Goal: Task Accomplishment & Management: Complete application form

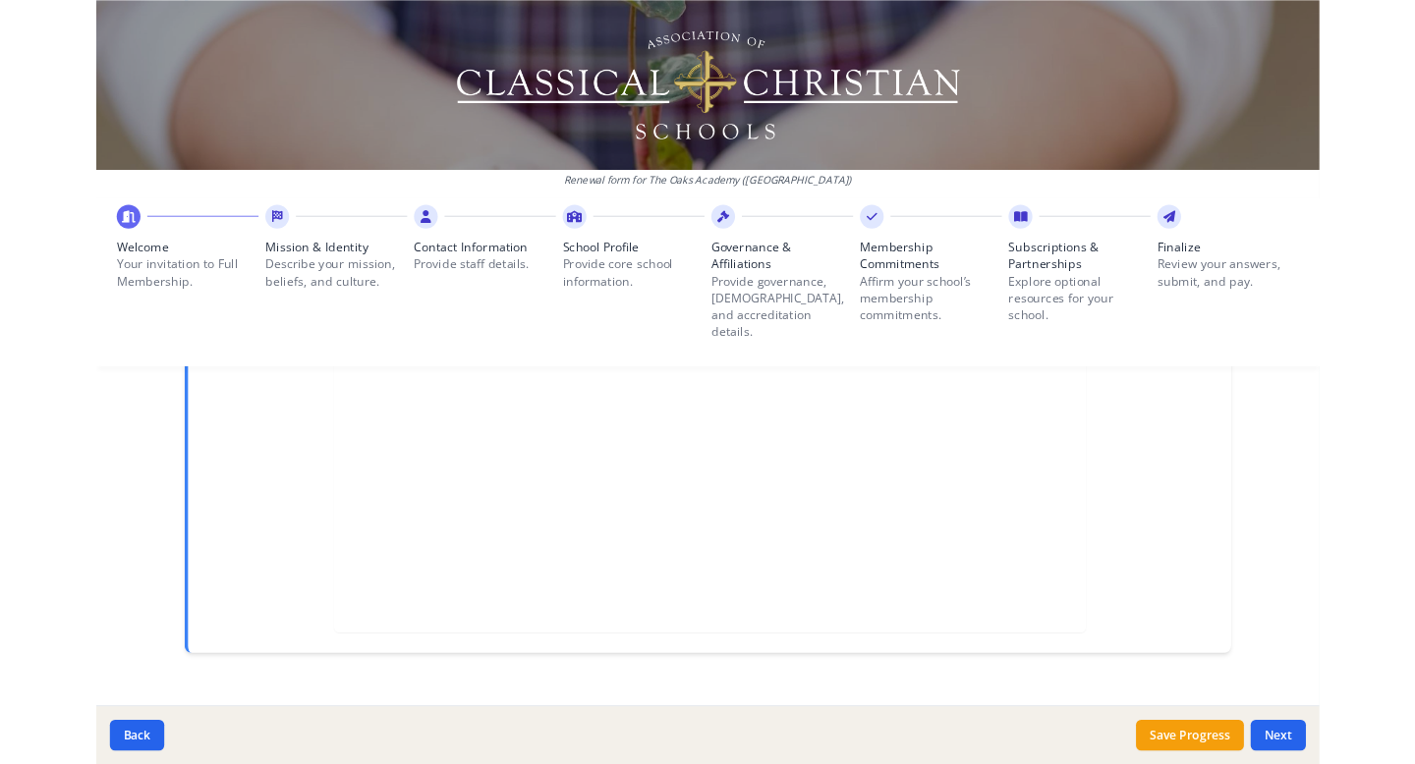
scroll to position [720, 0]
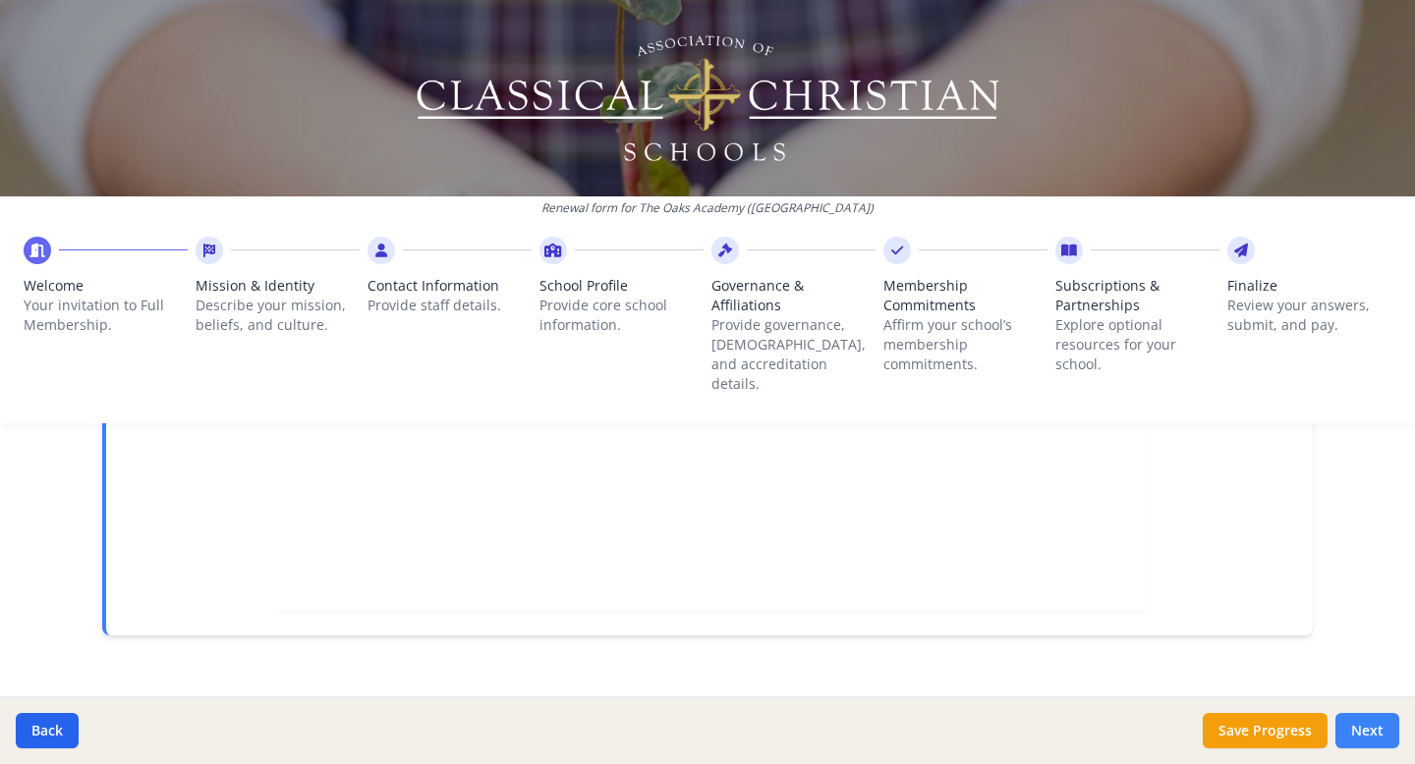
click at [1078, 555] on button "Next" at bounding box center [1367, 730] width 64 height 35
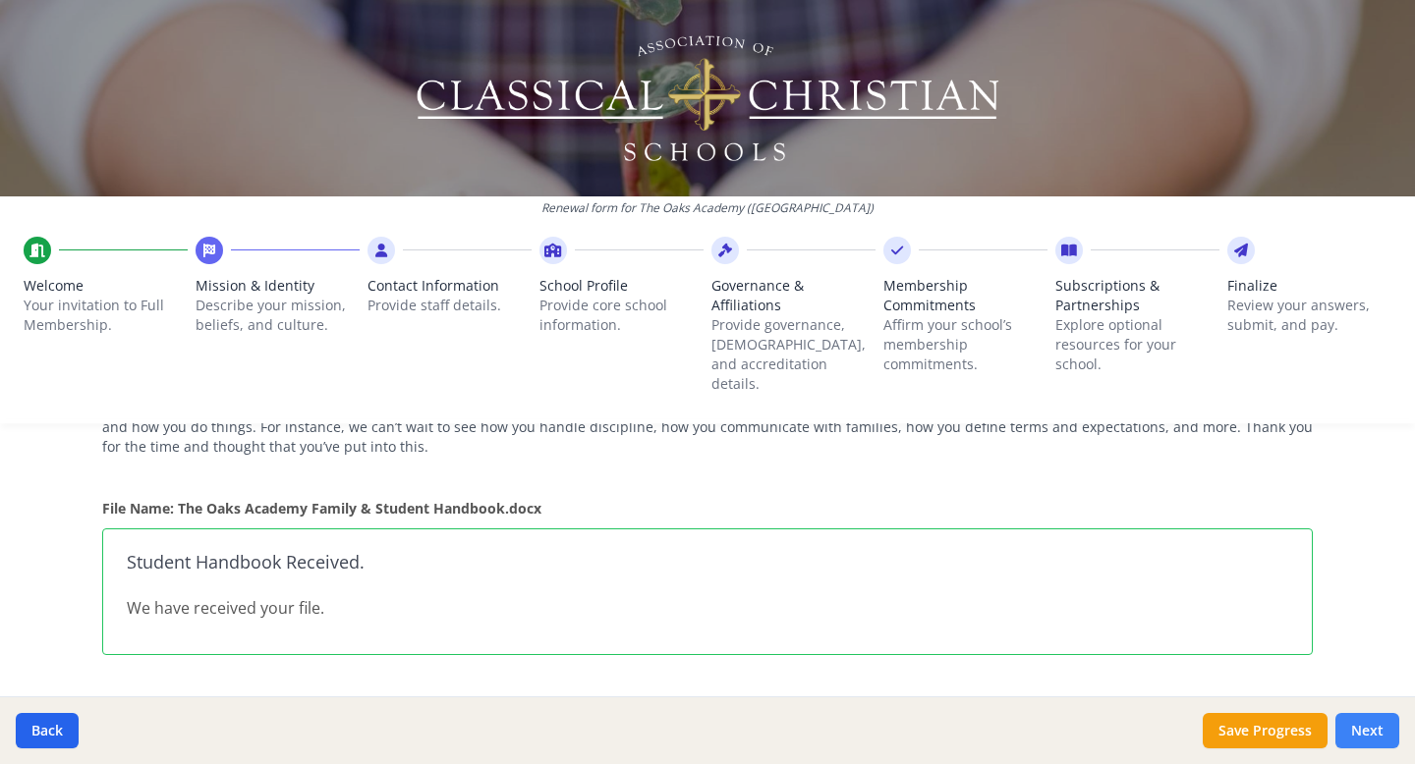
click at [1078, 555] on button "Next" at bounding box center [1367, 730] width 64 height 35
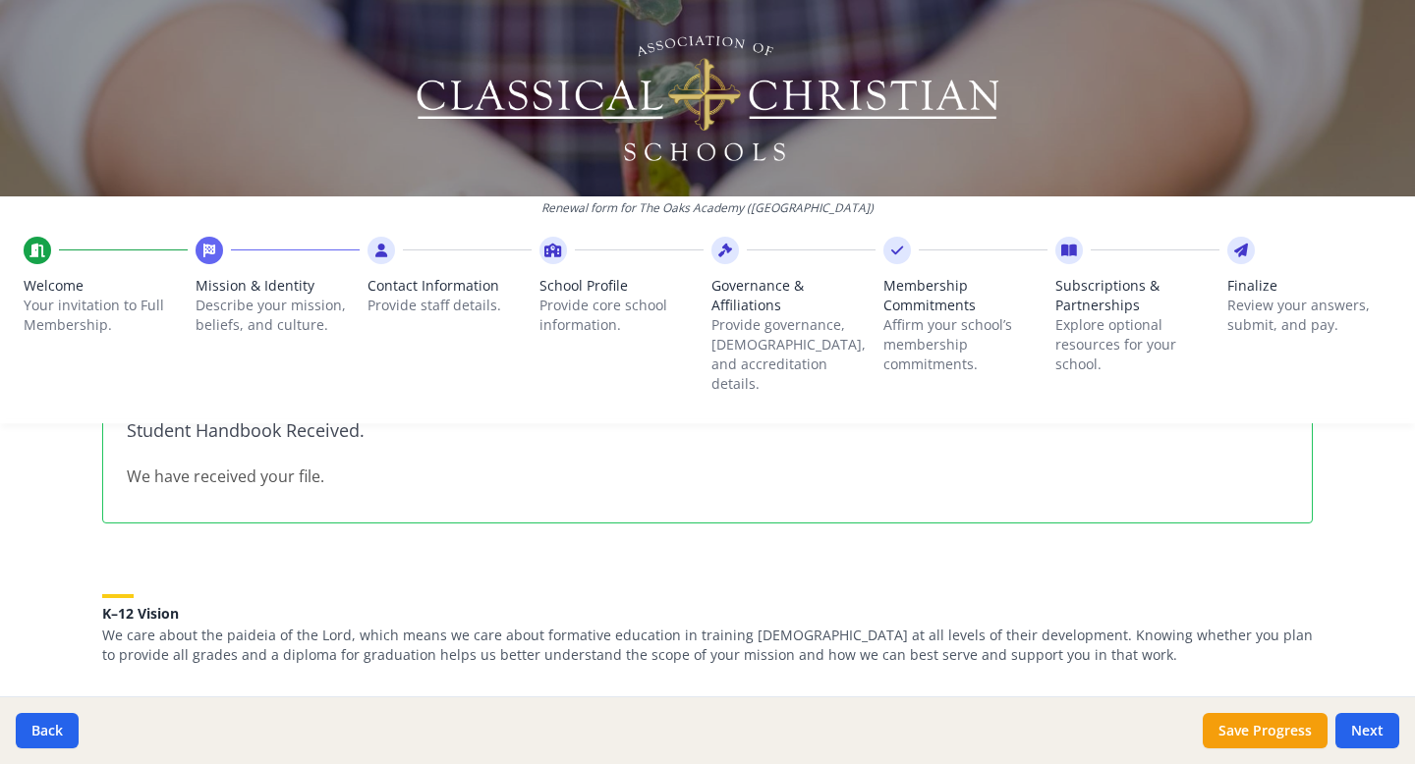
scroll to position [1038, 0]
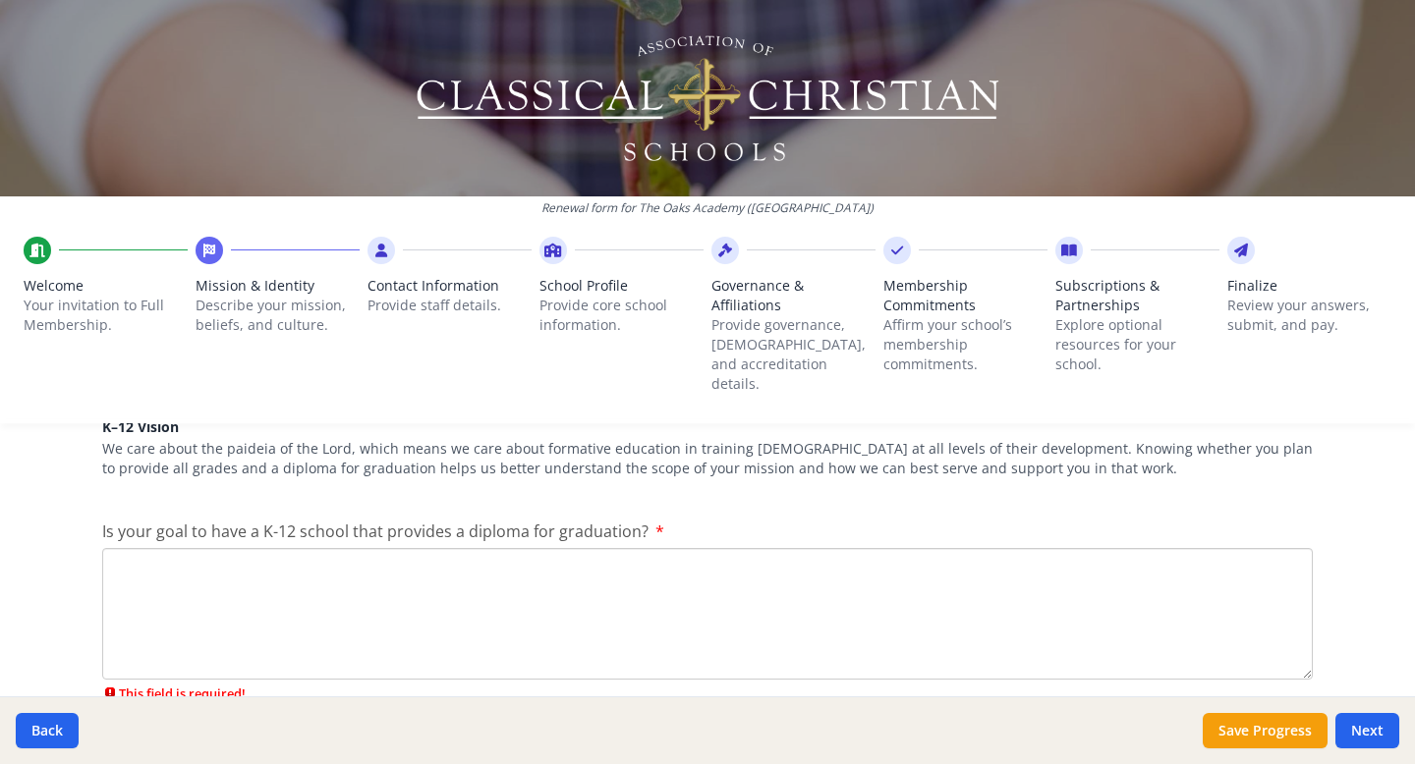
click at [466, 555] on textarea "Is your goal to have a K-12 school that provides a diploma for graduation?" at bounding box center [707, 614] width 1210 height 132
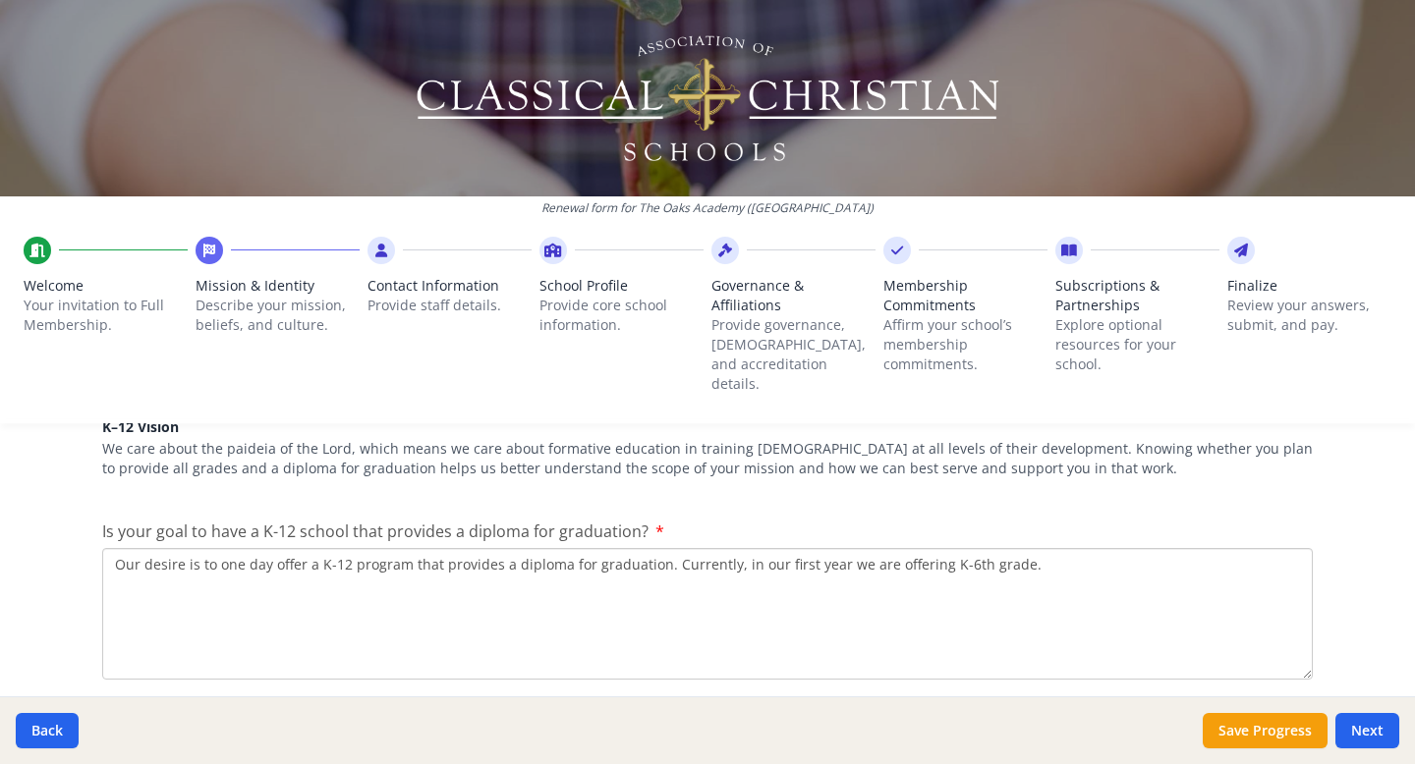
drag, startPoint x: 216, startPoint y: 547, endPoint x: 267, endPoint y: 545, distance: 51.1
click at [267, 548] on textarea "Our desire is to one day offer a K-12 program that provides a diploma for gradu…" at bounding box center [707, 614] width 1210 height 132
click at [987, 549] on textarea "Our desire is to offer a K-12 program that provides a diploma for graduation. C…" at bounding box center [707, 614] width 1210 height 132
click at [1050, 548] on textarea "Our desire is to offer a K-12 program that provides a diploma for graduation. C…" at bounding box center [707, 614] width 1210 height 132
click at [1078, 548] on textarea "Our desire is to offer a K-12 program that provides a diploma for graduation. C…" at bounding box center [707, 614] width 1210 height 132
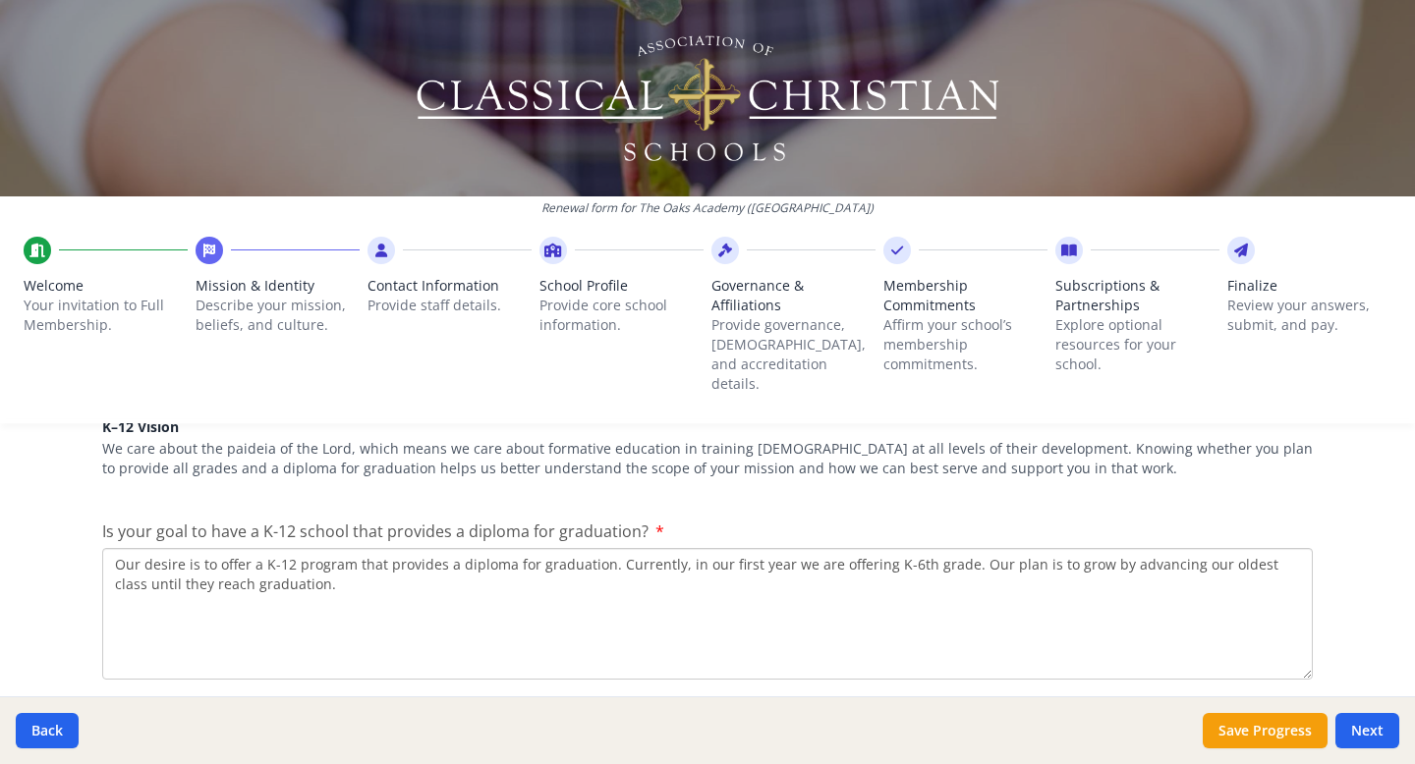
click at [1078, 548] on textarea "Our desire is to offer a K-12 program that provides a diploma for graduation. C…" at bounding box center [707, 614] width 1210 height 132
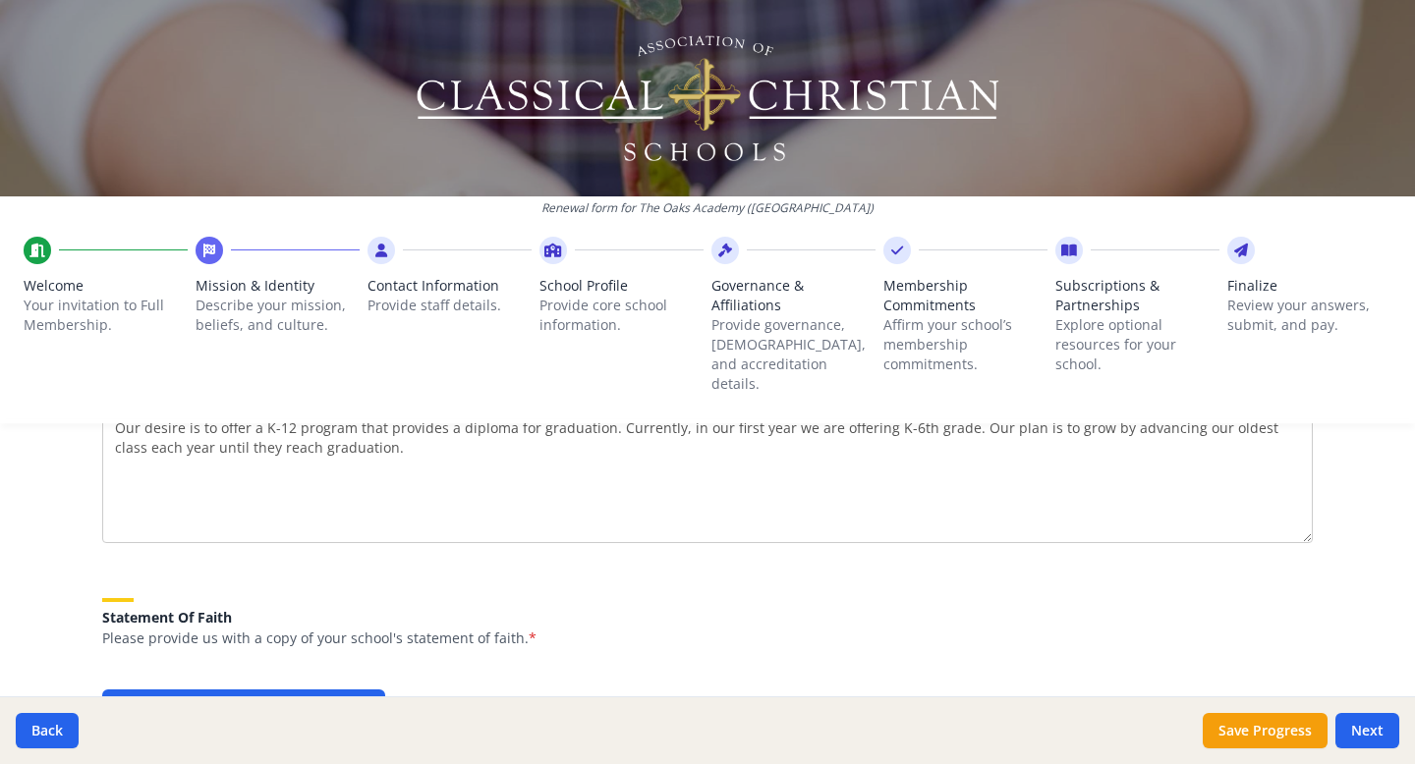
scroll to position [1182, 0]
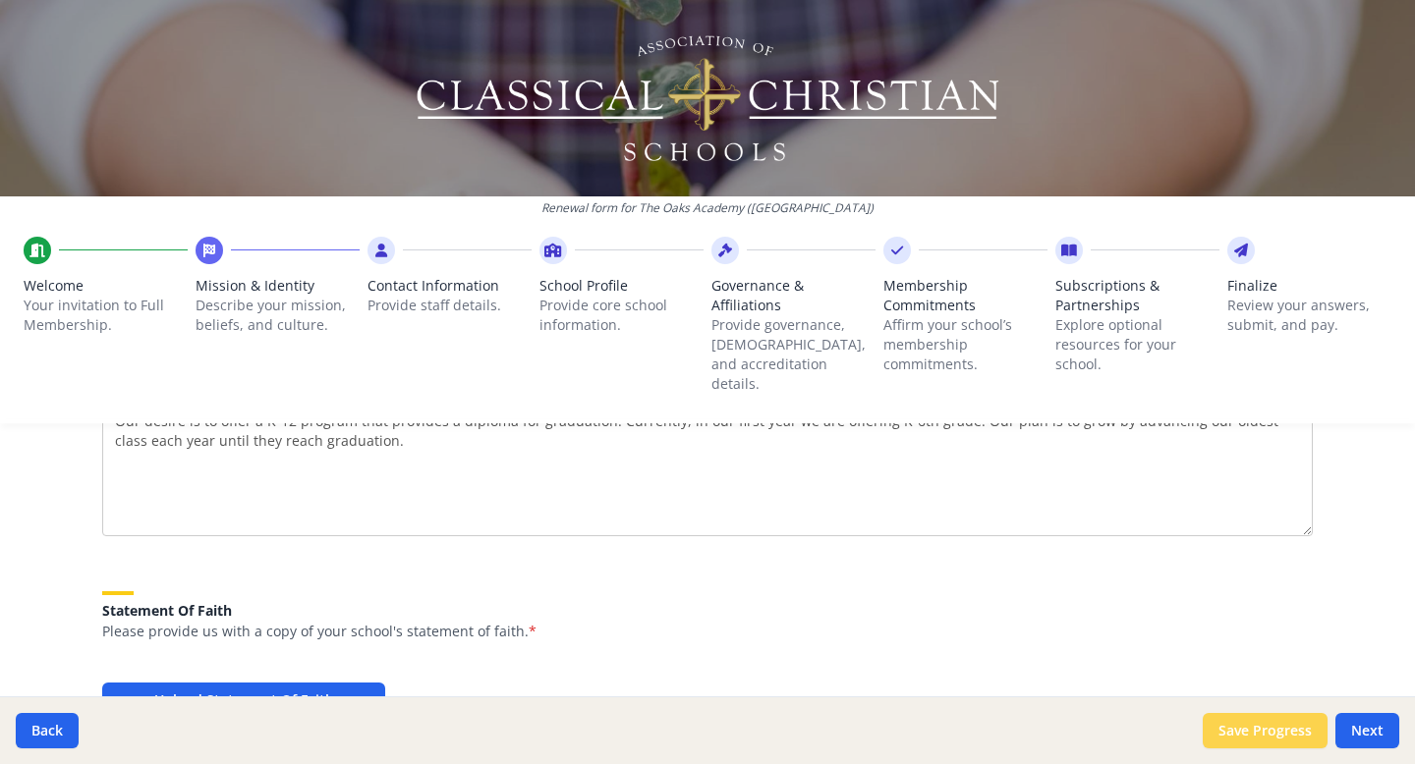
type textarea "Our desire is to offer a K-12 program that provides a diploma for graduation. C…"
click at [1078, 555] on button "Save Progress" at bounding box center [1264, 730] width 125 height 35
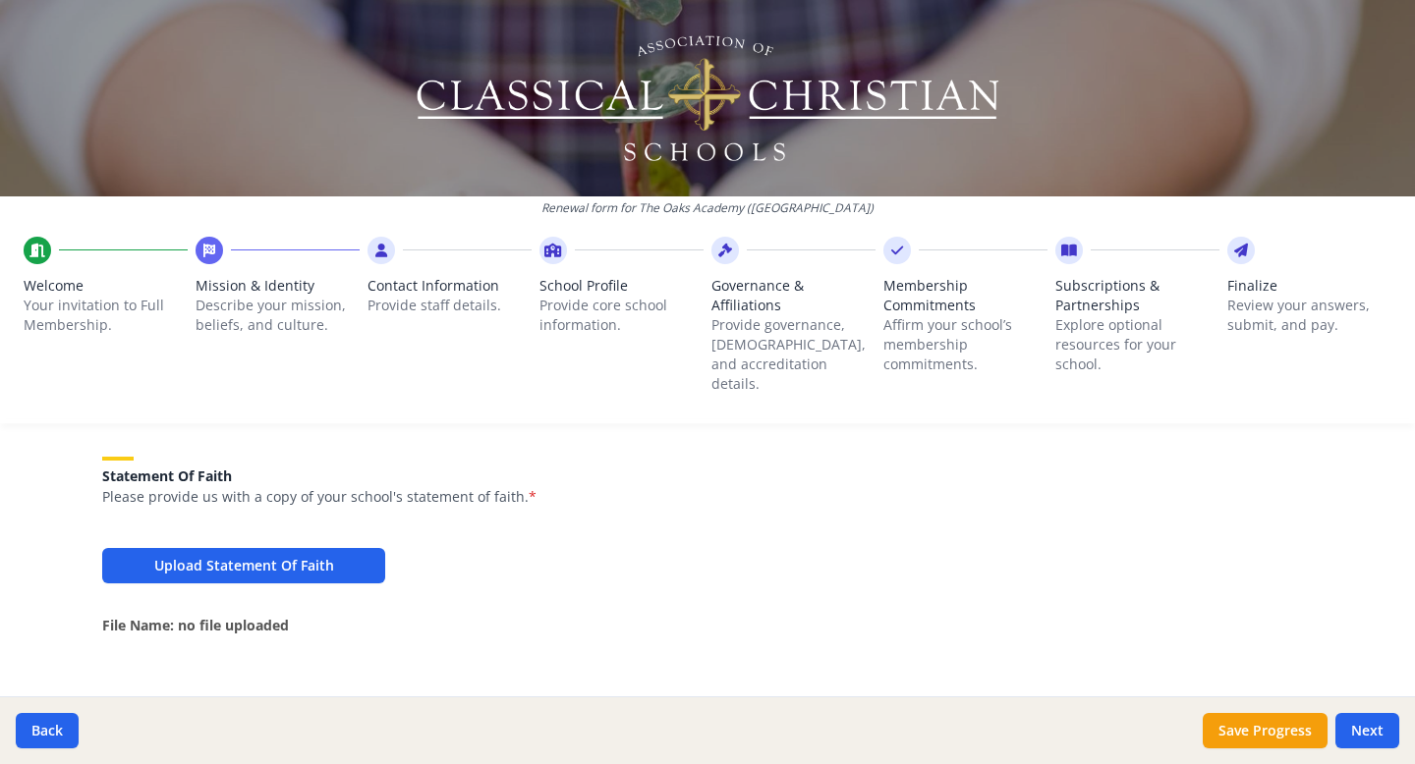
scroll to position [1338, 0]
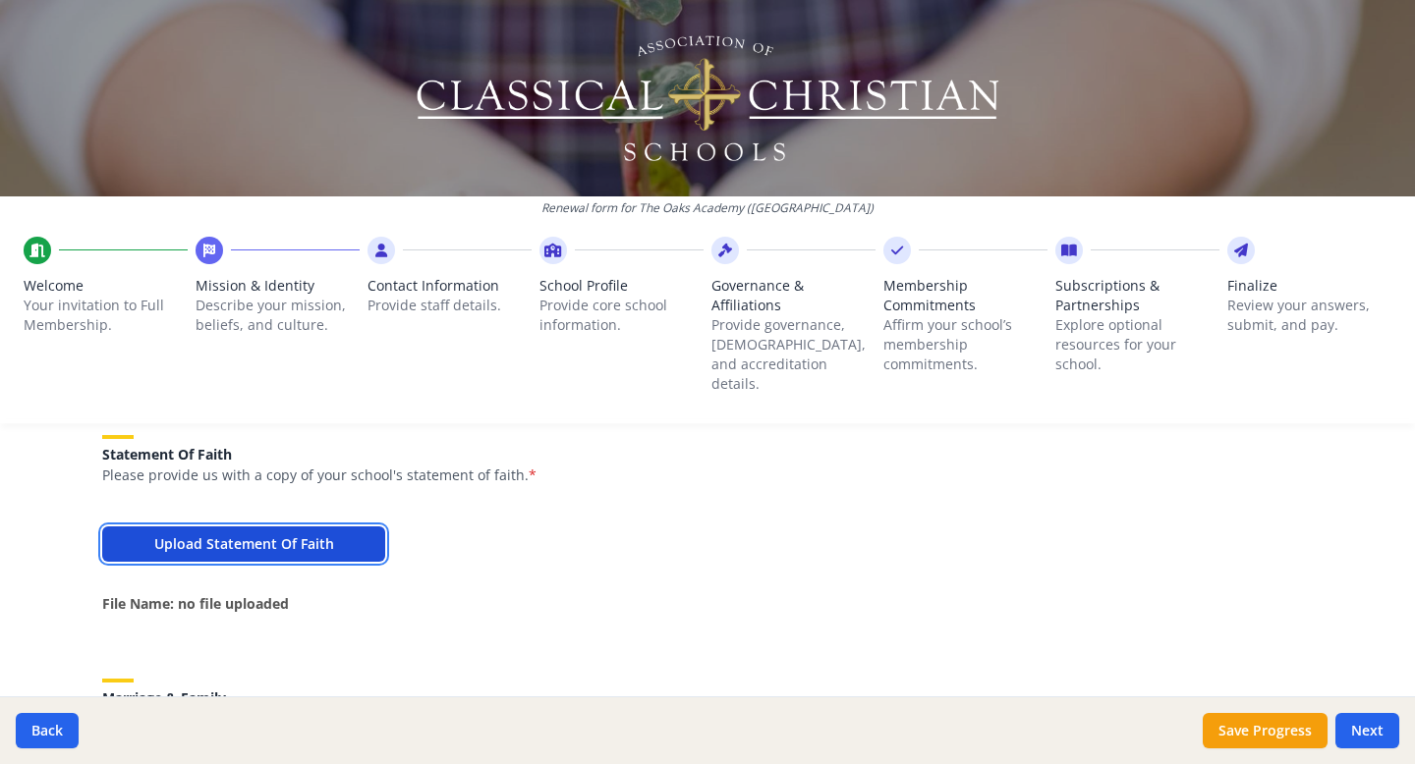
click at [244, 530] on button "Upload Statement Of Faith" at bounding box center [243, 544] width 283 height 35
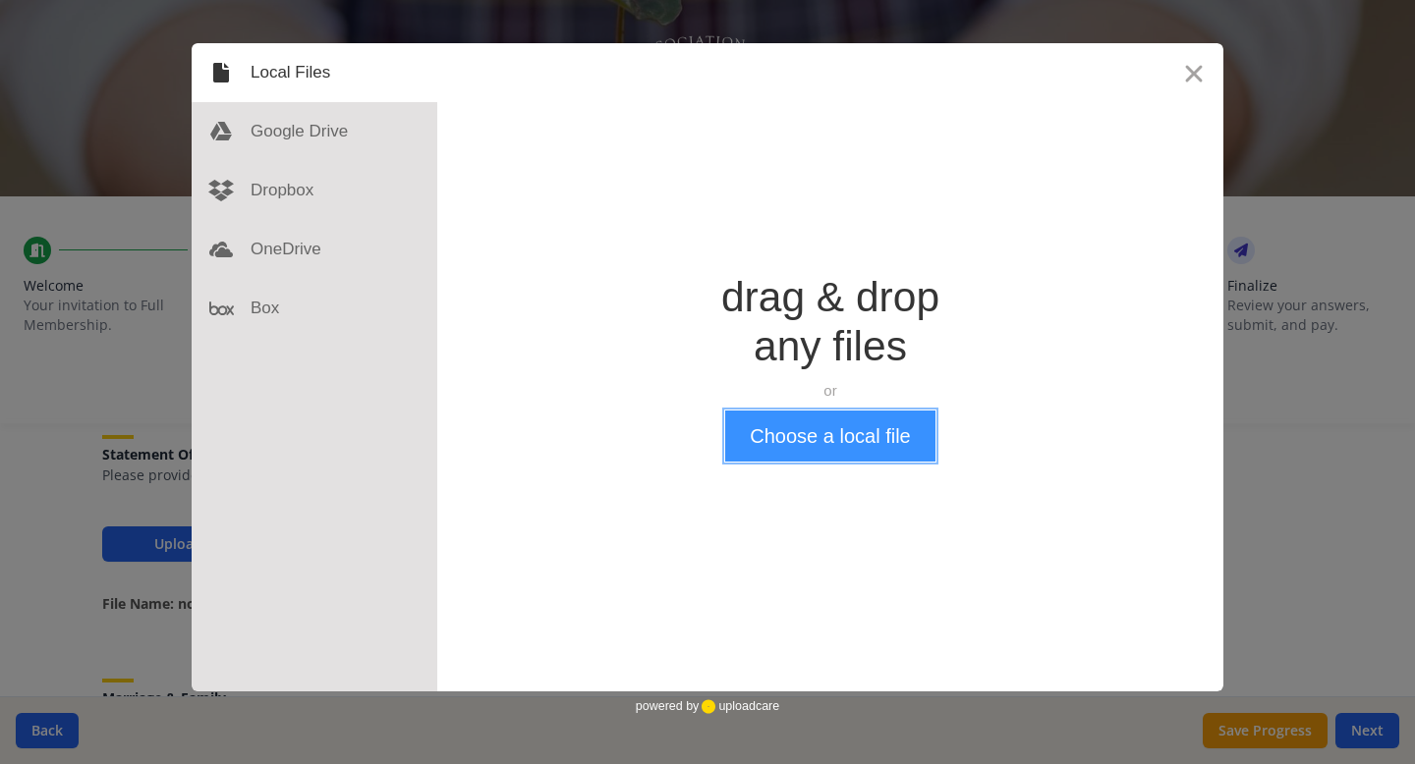
click at [824, 438] on button "Choose a local file" at bounding box center [829, 436] width 209 height 51
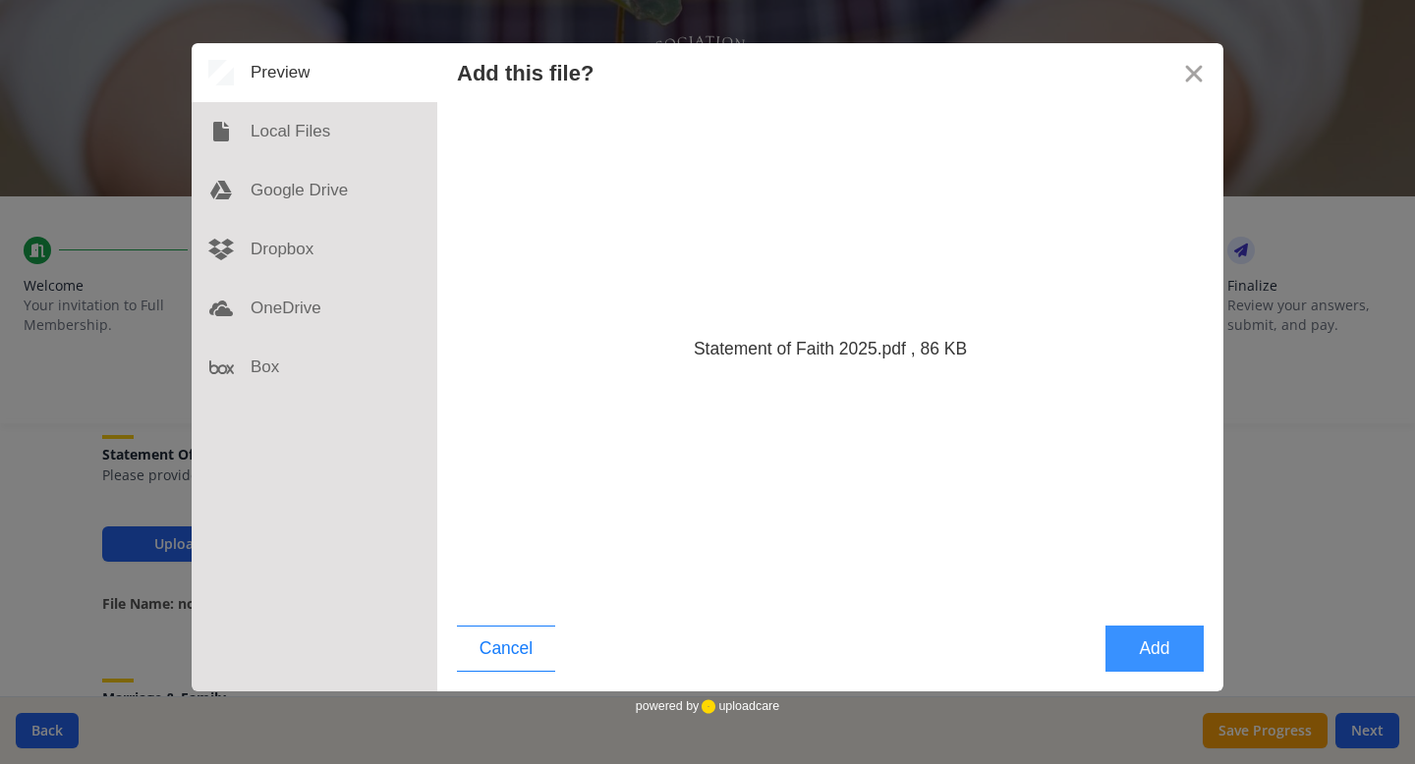
click at [1078, 555] on button "Add" at bounding box center [1154, 649] width 98 height 46
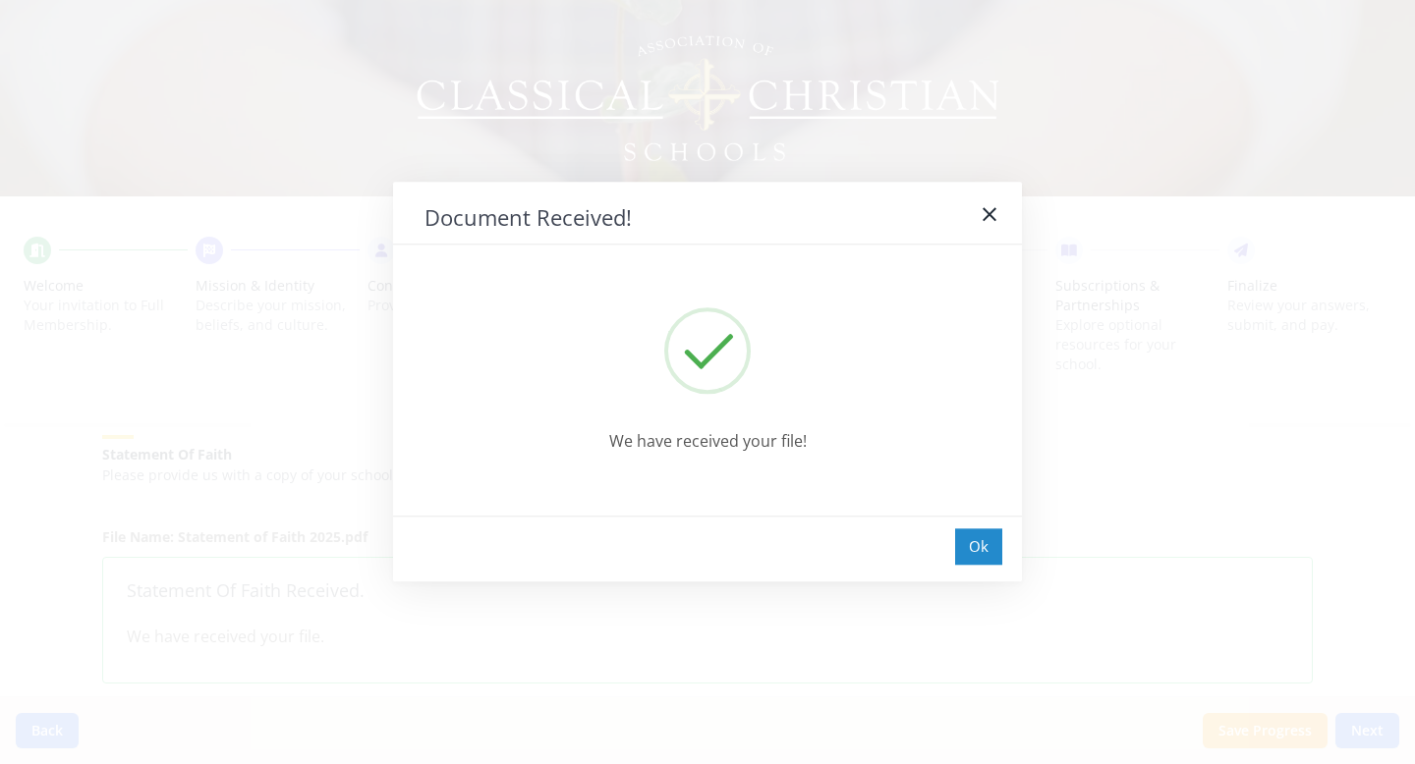
click at [986, 545] on div "Ok" at bounding box center [978, 547] width 47 height 36
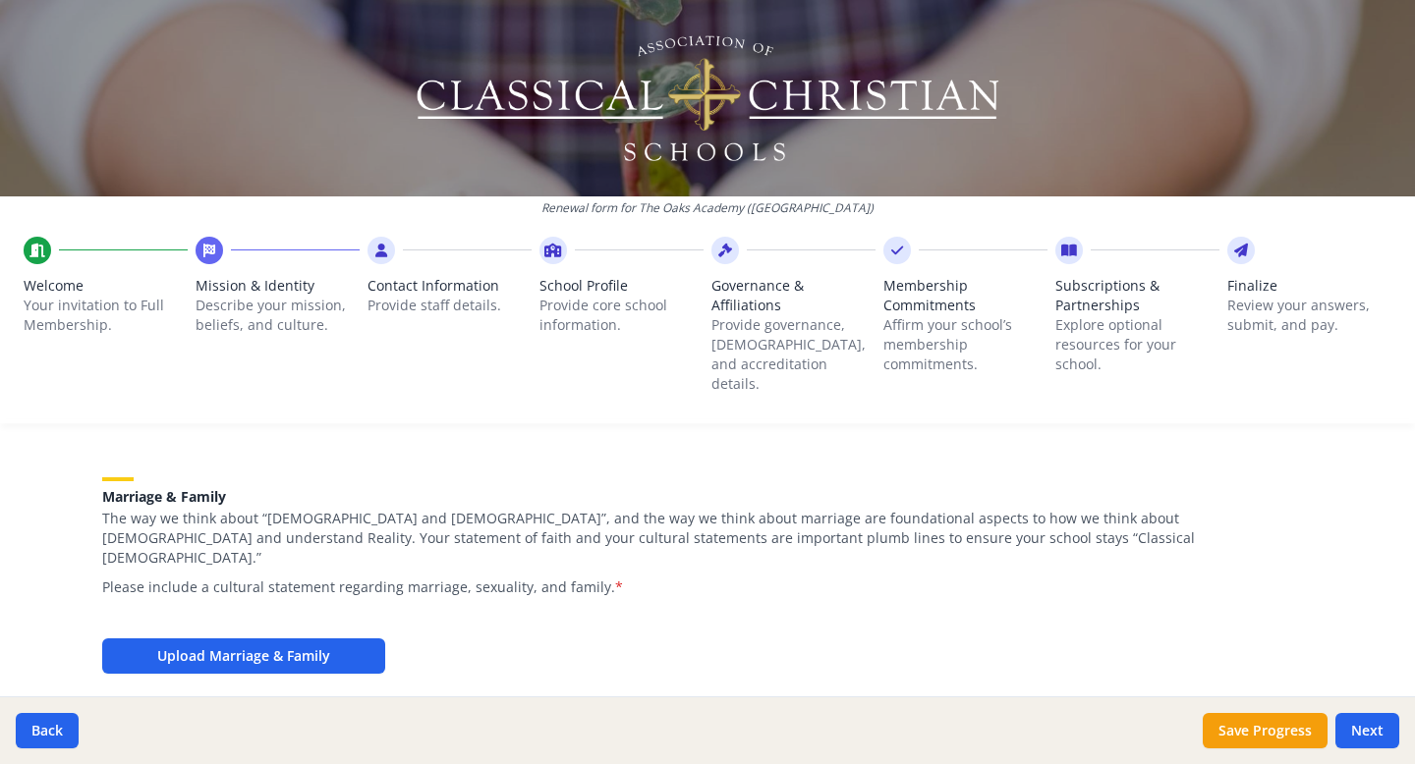
scroll to position [1625, 0]
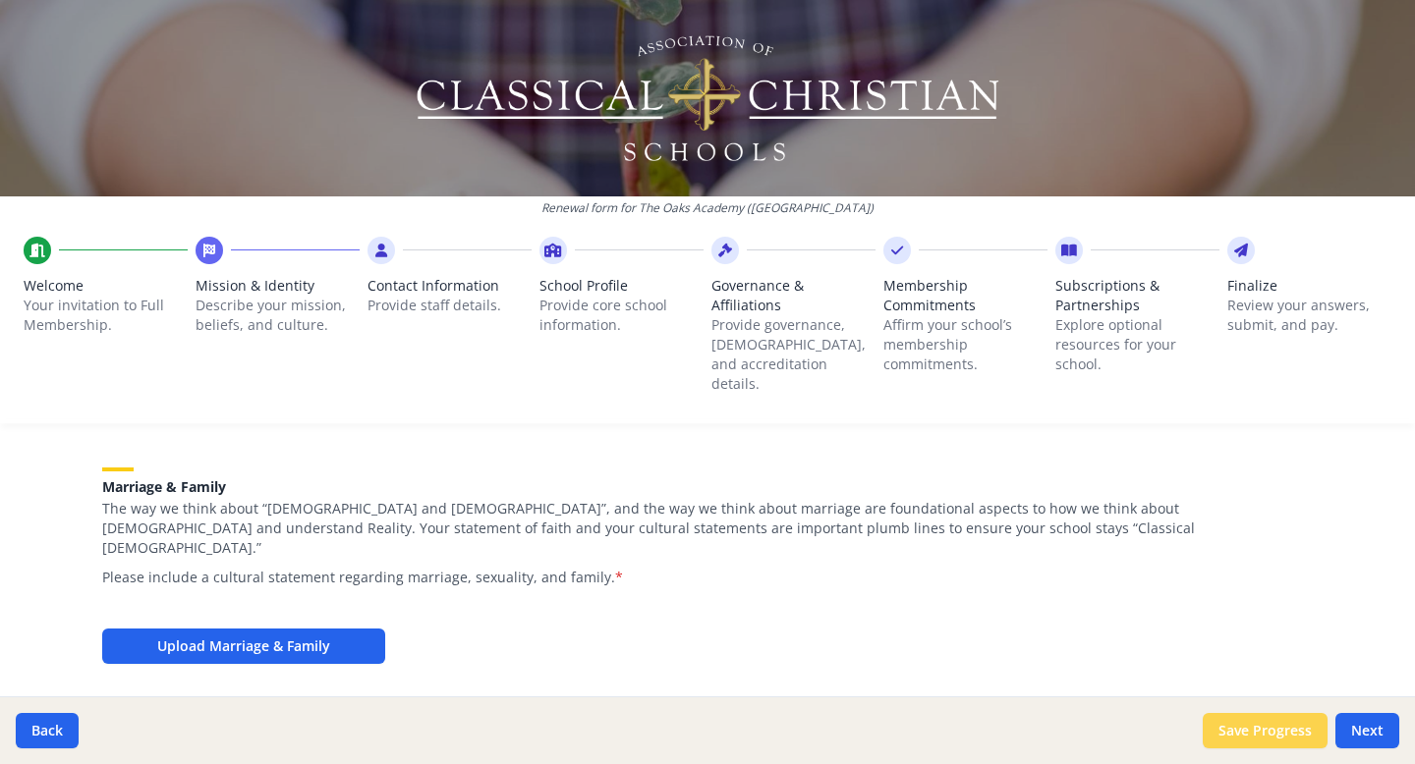
click at [1078, 555] on button "Save Progress" at bounding box center [1264, 730] width 125 height 35
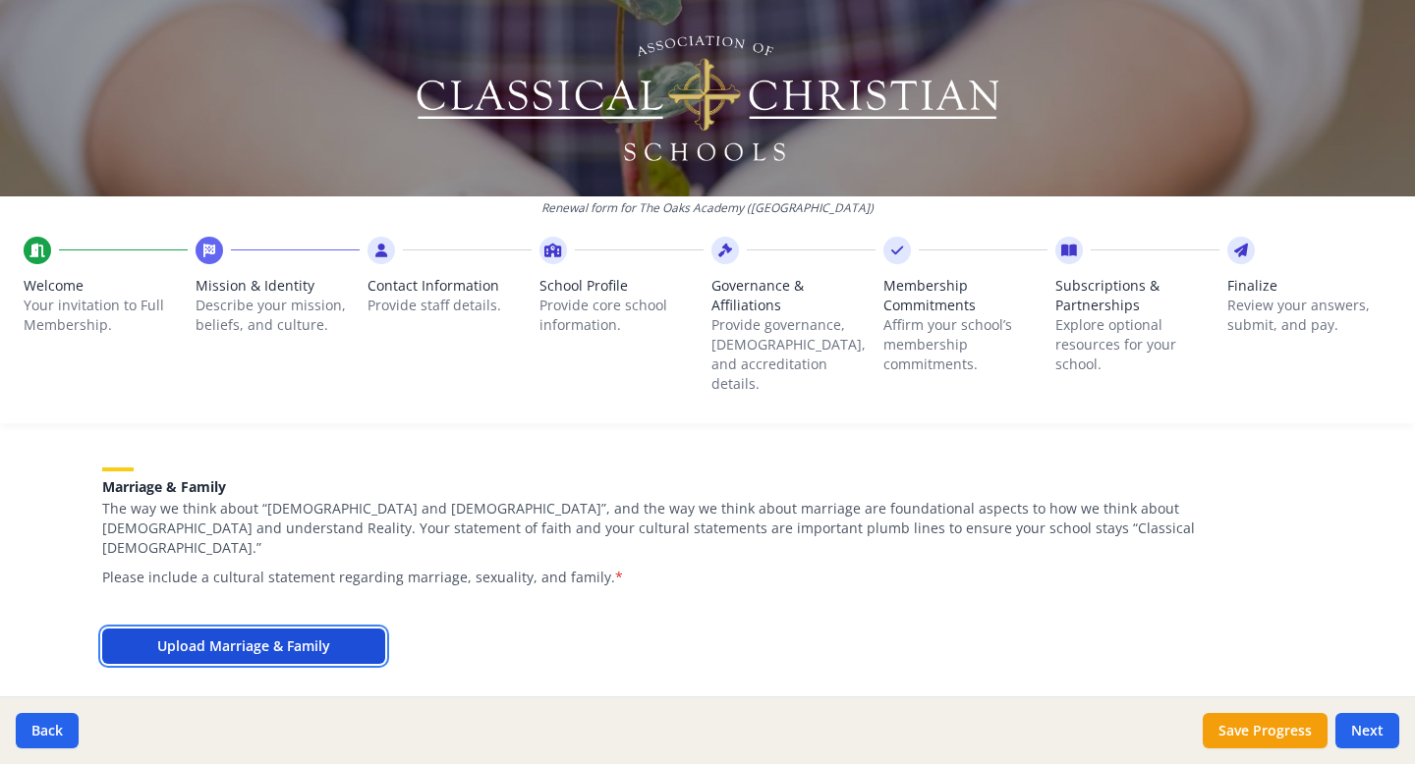
click at [250, 555] on button "Upload Marriage & Family" at bounding box center [243, 646] width 283 height 35
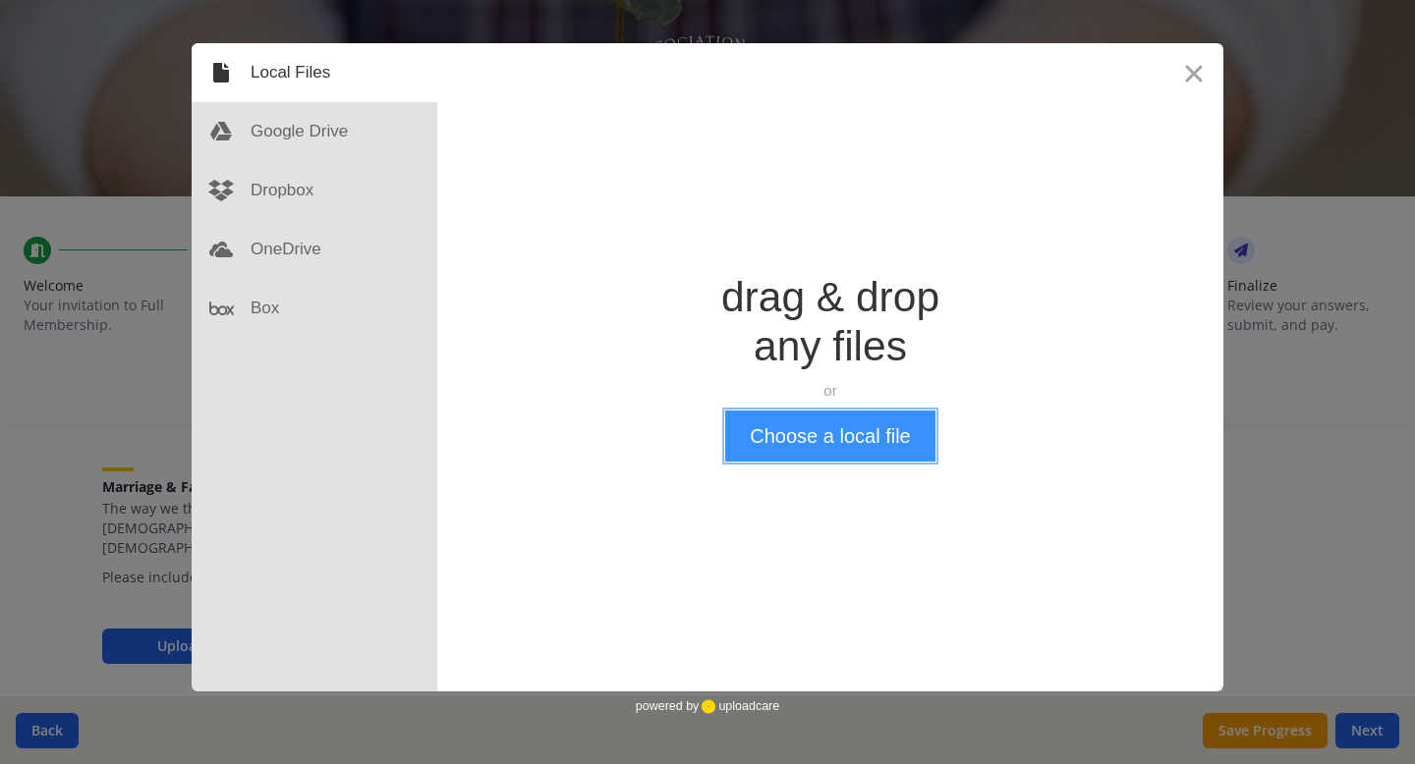
click at [860, 436] on button "Choose a local file" at bounding box center [829, 436] width 209 height 51
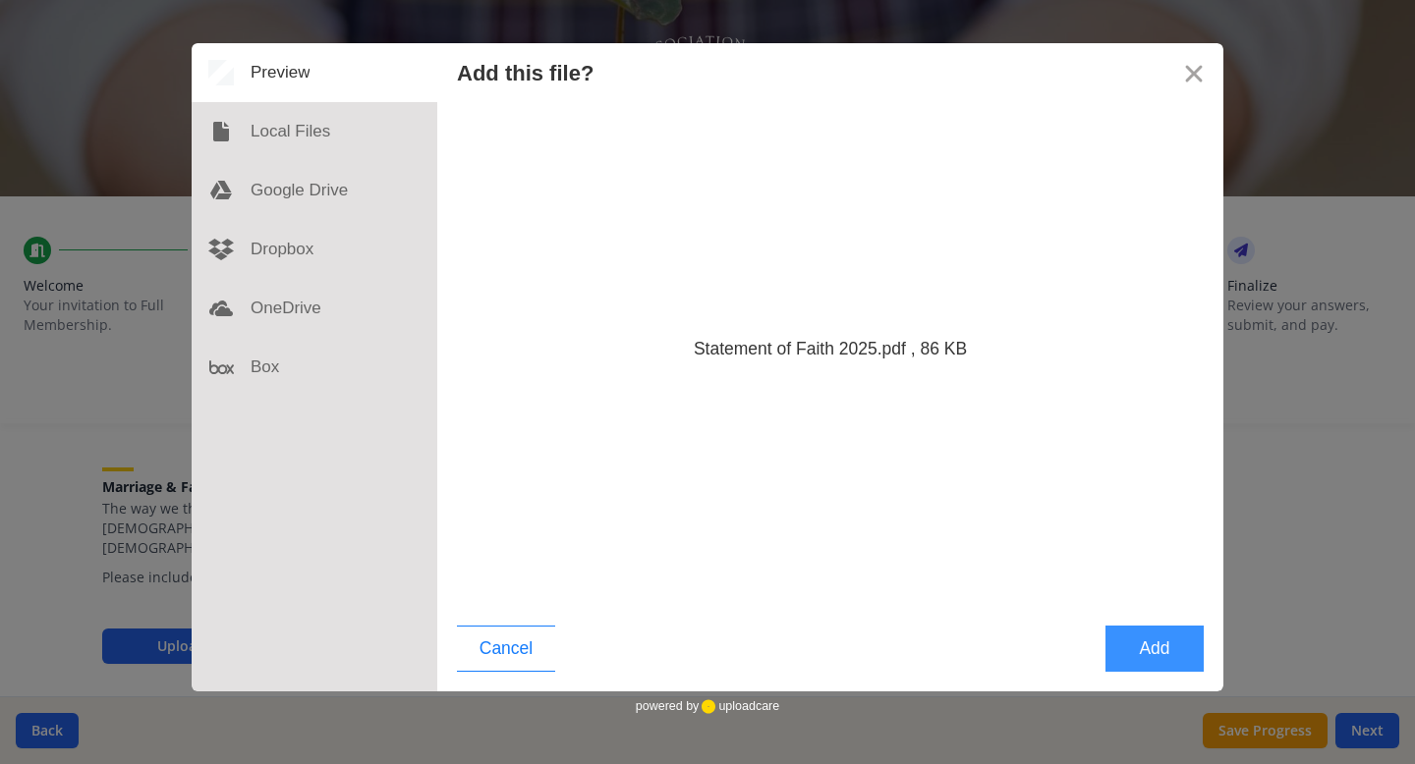
click at [1078, 555] on button "Add" at bounding box center [1154, 649] width 98 height 46
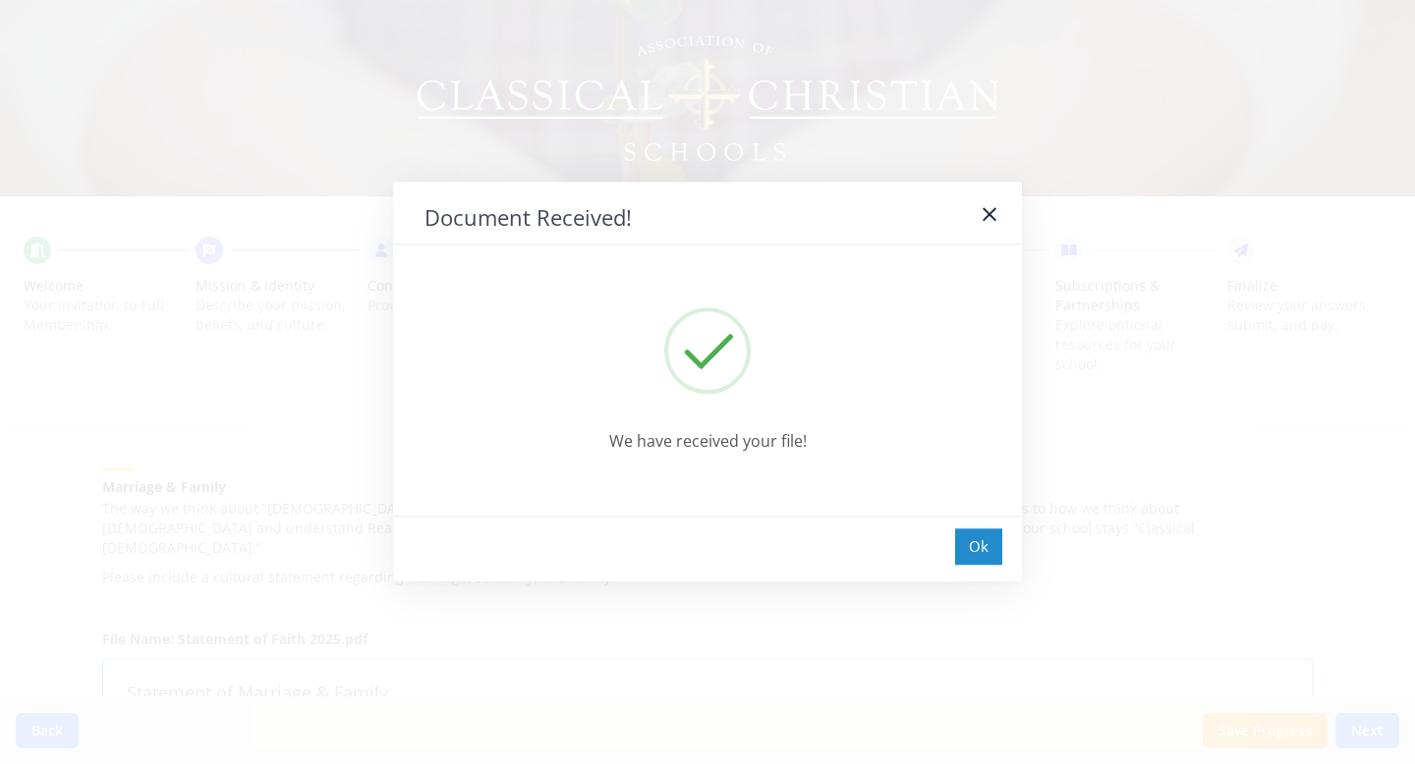
click at [982, 544] on div "Ok" at bounding box center [978, 547] width 47 height 36
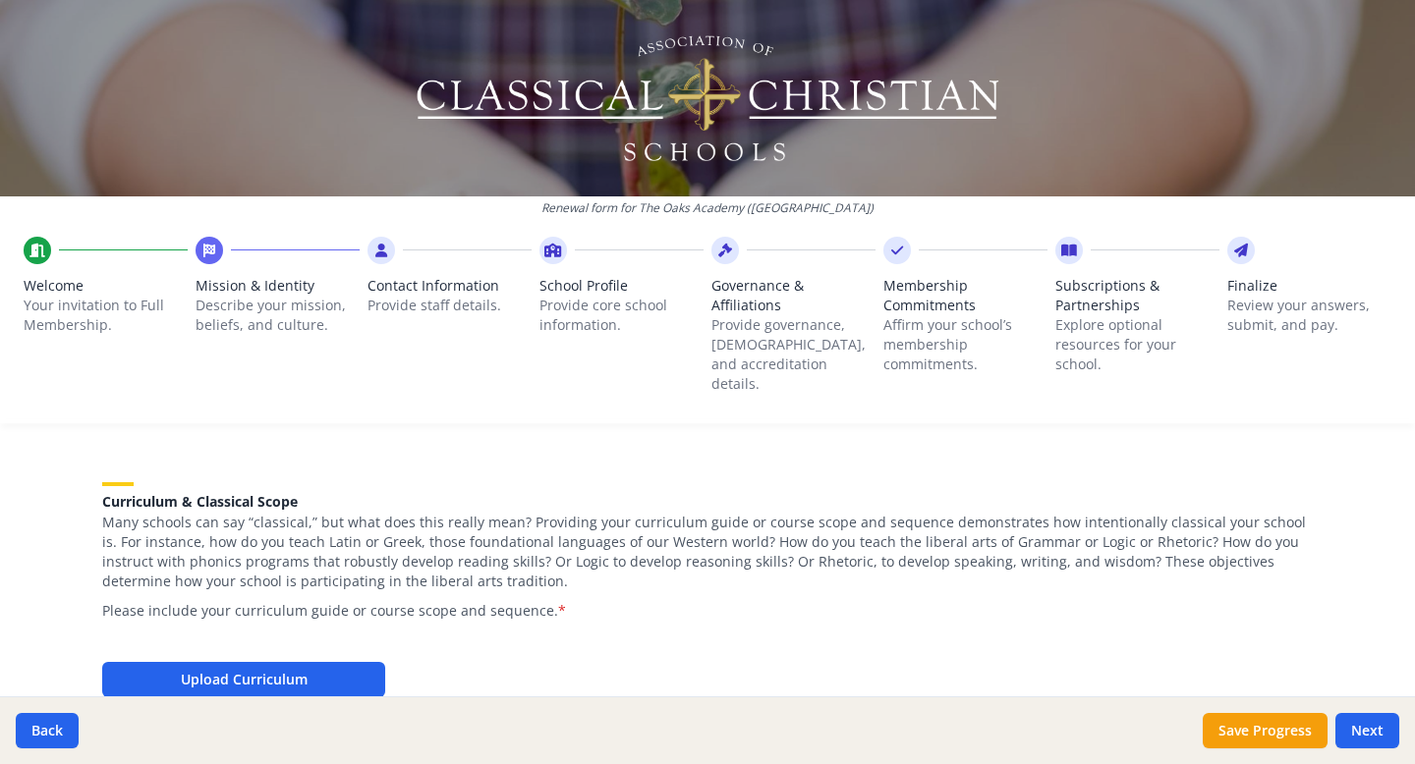
scroll to position [2017, 0]
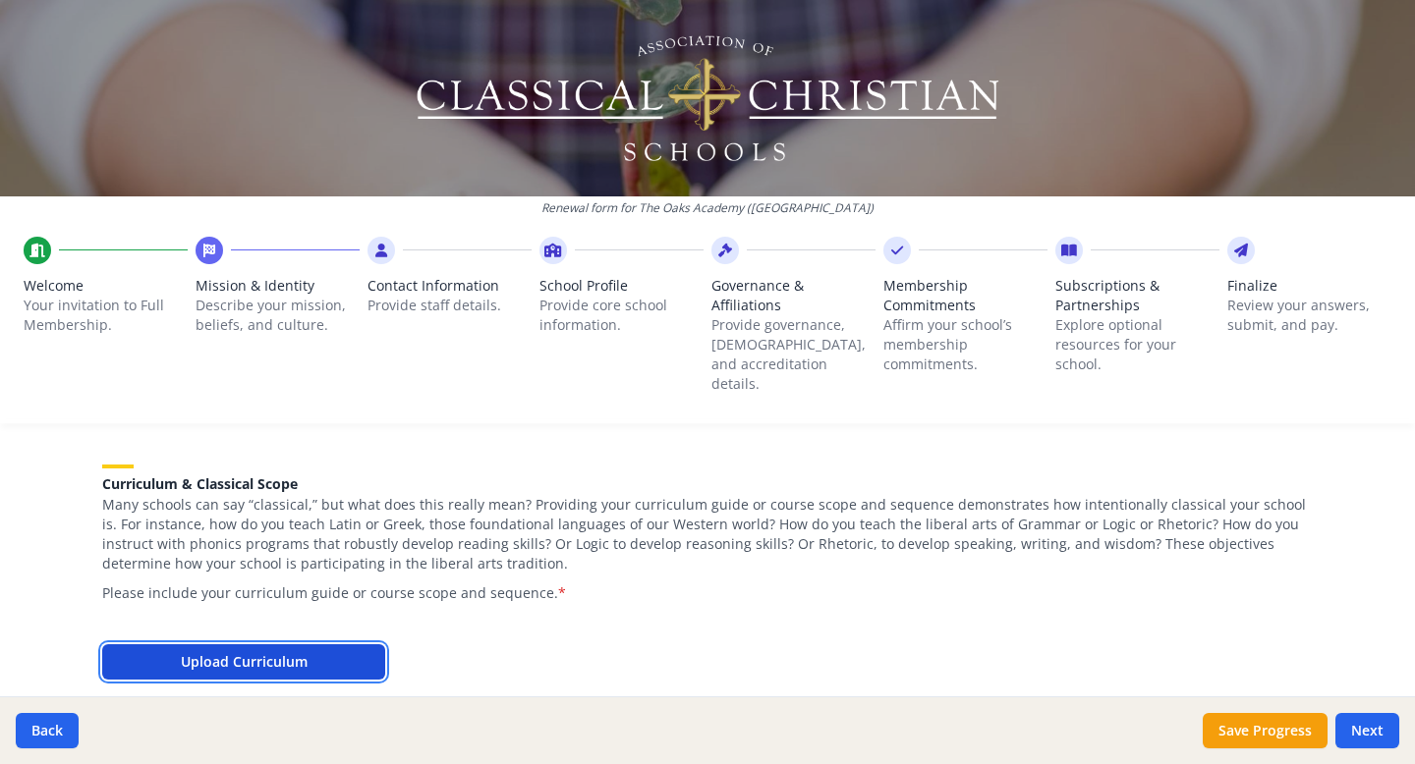
click at [250, 555] on button "Upload Curriculum" at bounding box center [243, 661] width 283 height 35
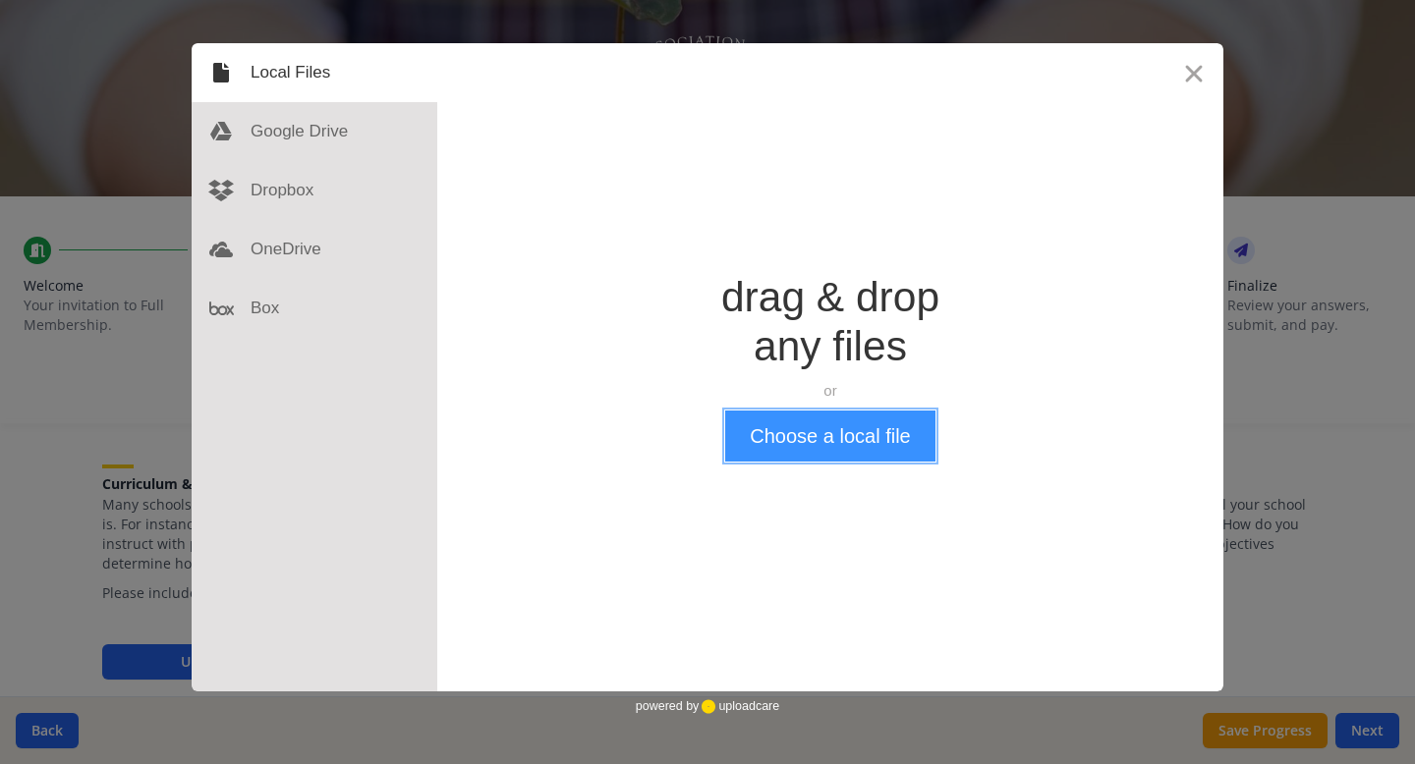
click at [871, 438] on button "Choose a local file" at bounding box center [829, 436] width 209 height 51
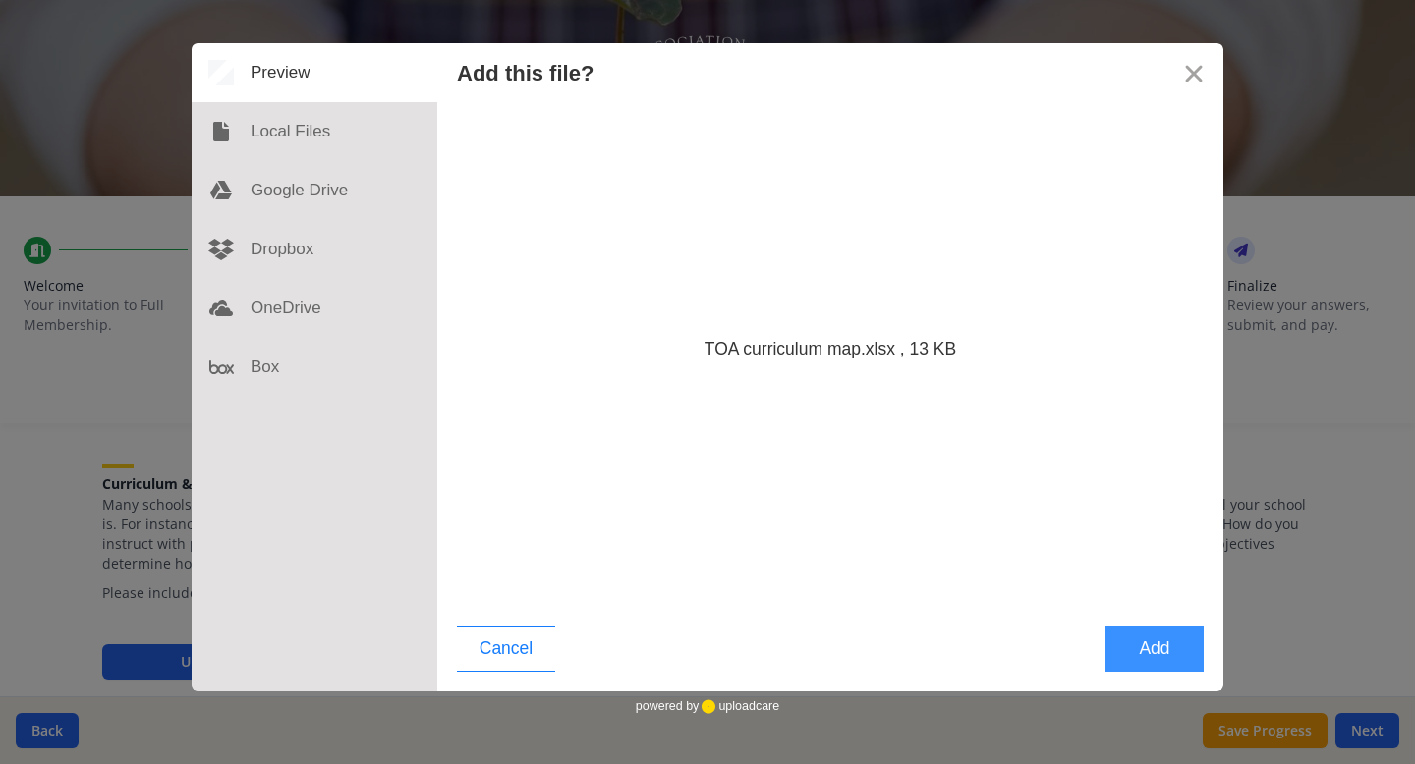
click at [1078, 555] on button "Add" at bounding box center [1154, 649] width 98 height 46
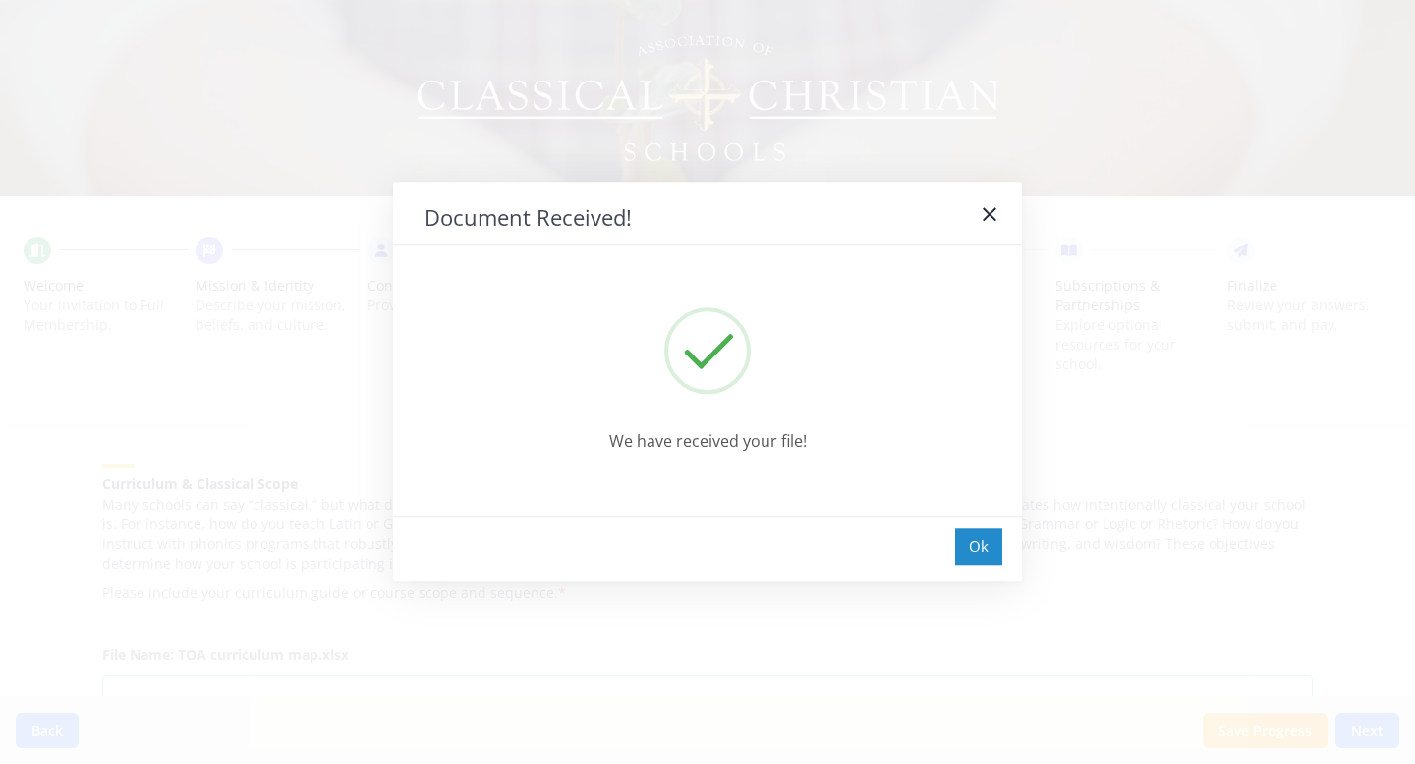
click at [983, 549] on div "Ok" at bounding box center [978, 547] width 47 height 36
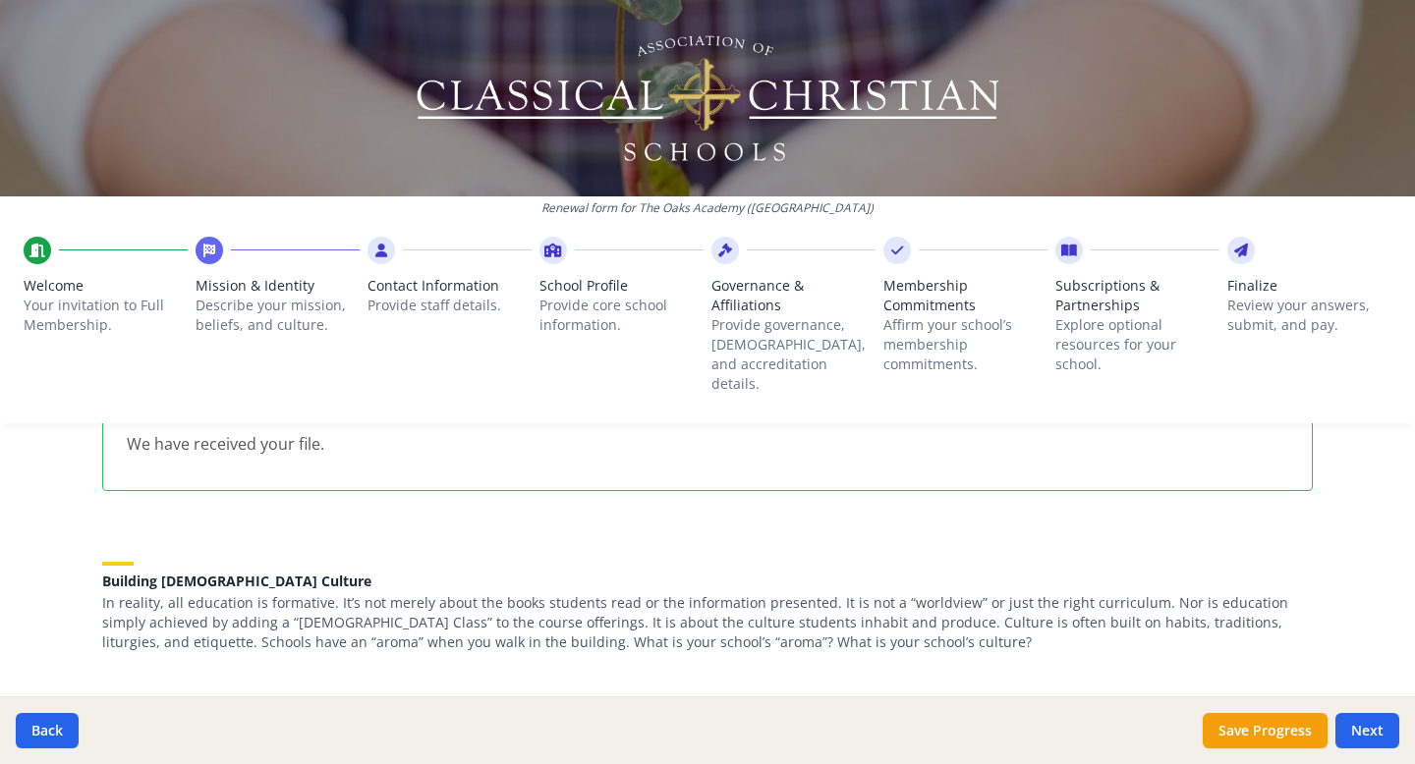
scroll to position [2328, 0]
click at [1078, 555] on button "Save Progress" at bounding box center [1264, 730] width 125 height 35
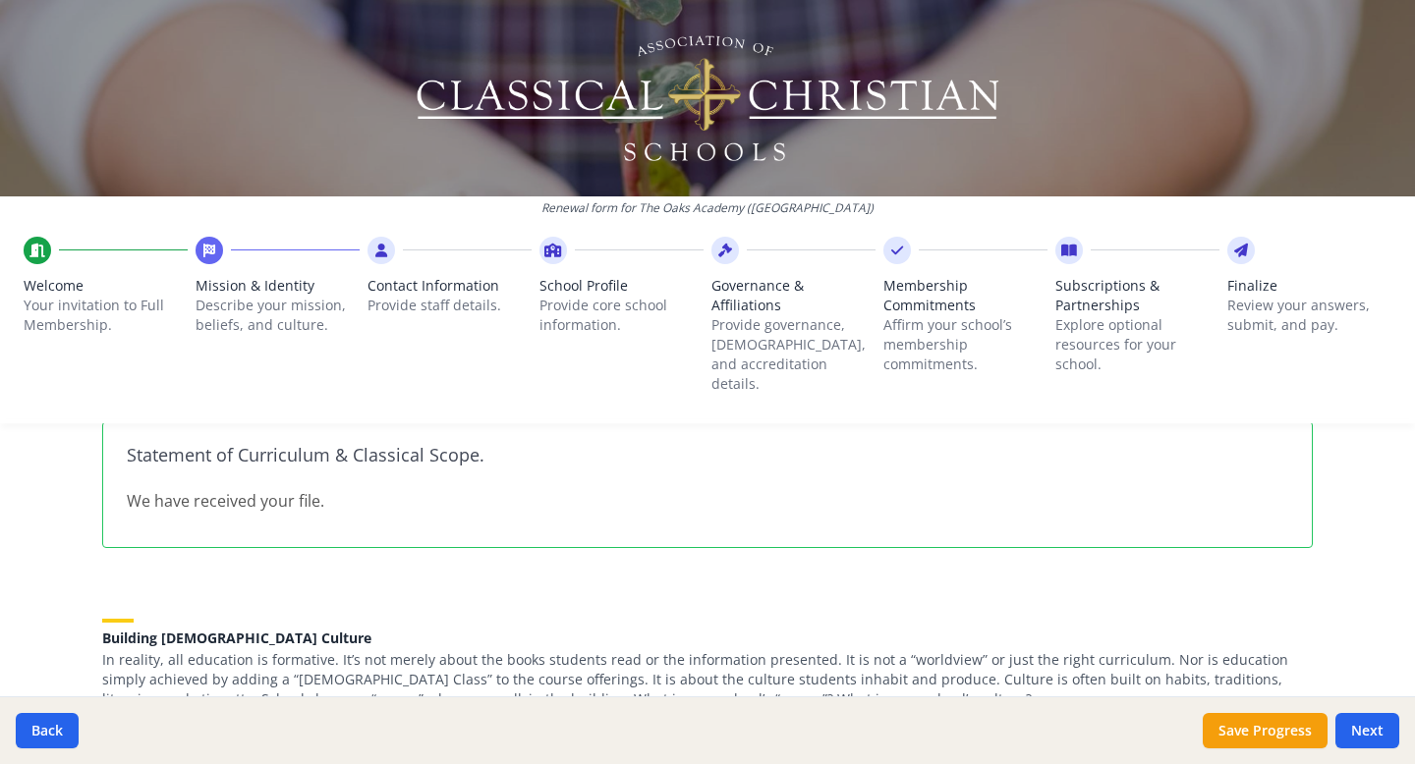
scroll to position [2315, 0]
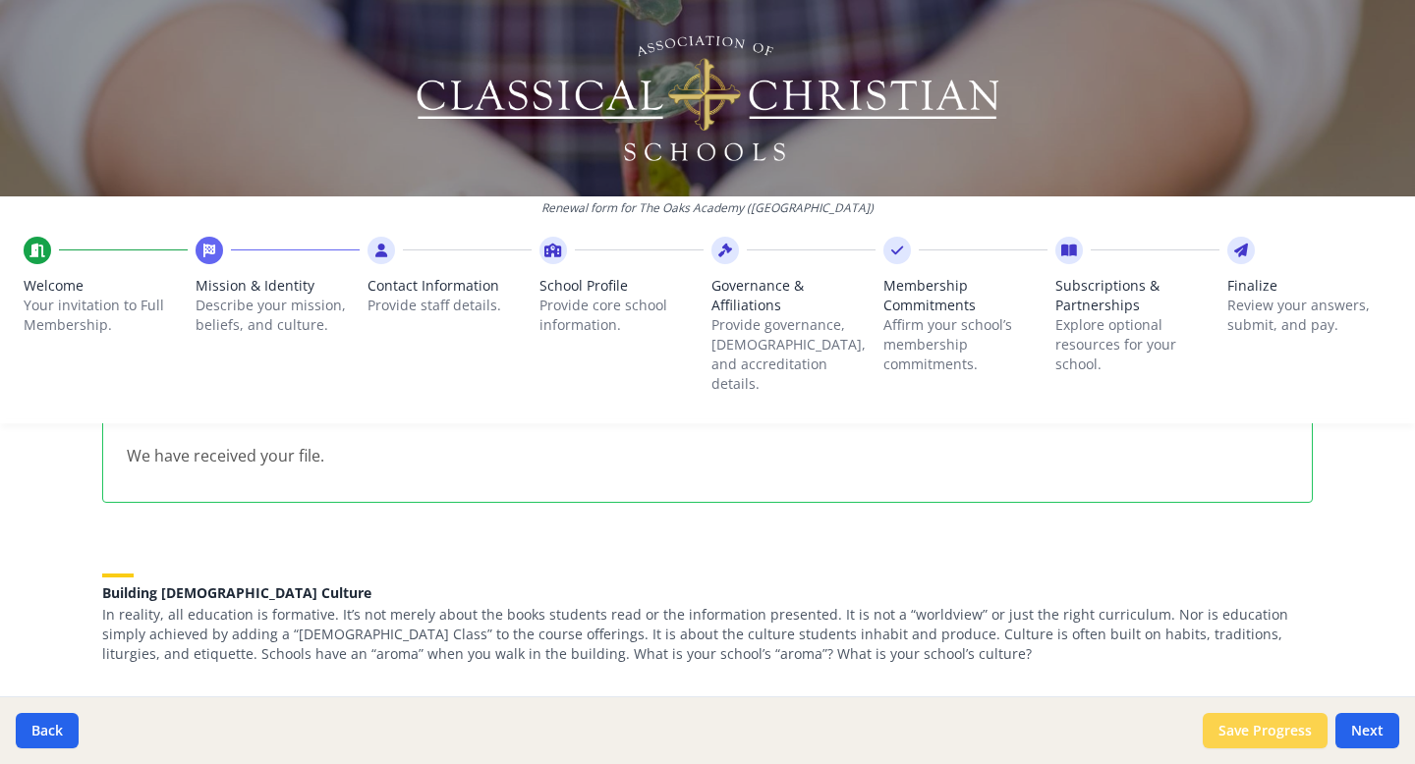
click at [1078, 555] on button "Save Progress" at bounding box center [1264, 730] width 125 height 35
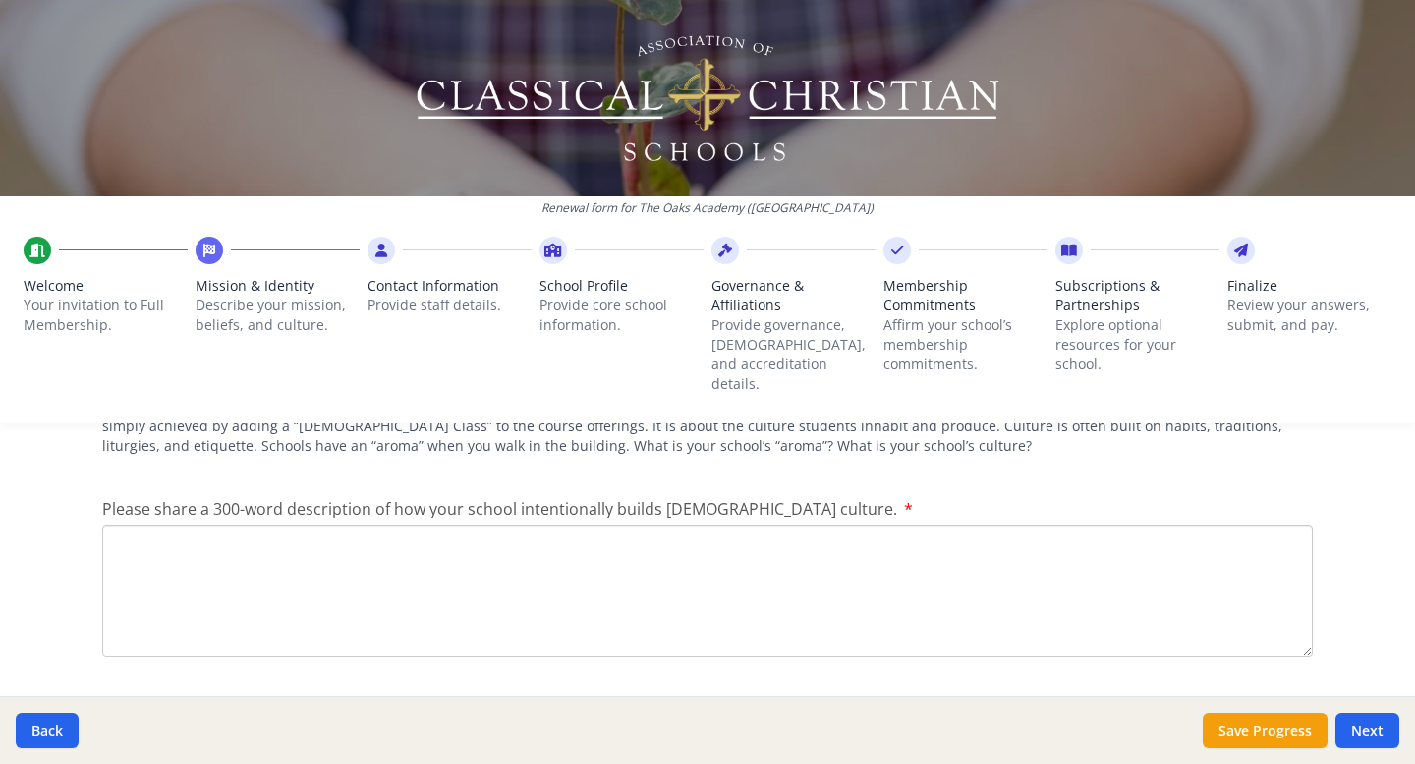
scroll to position [2534, 0]
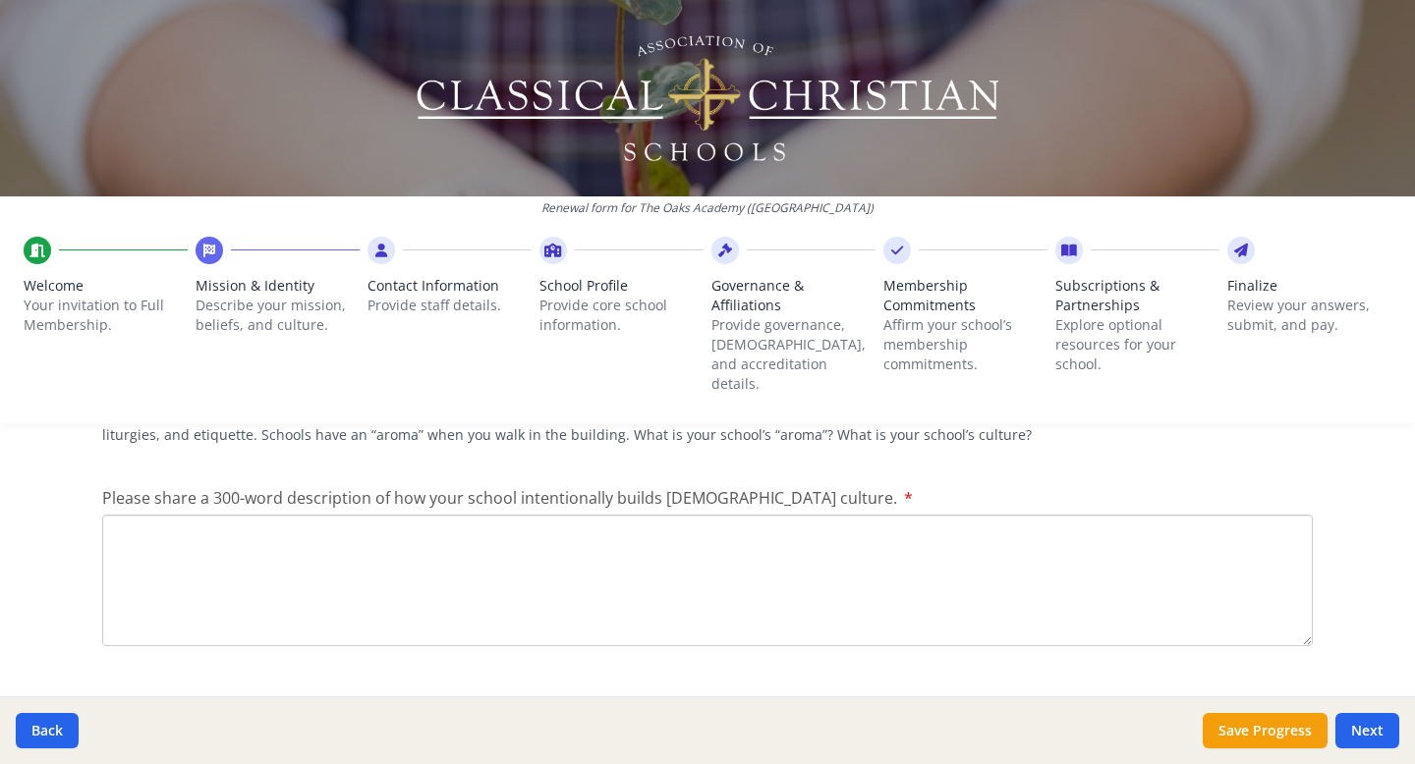
click at [481, 515] on textarea "Please share a 300-word description of how your school intentionally builds [DE…" at bounding box center [707, 581] width 1210 height 132
type textarea "O"
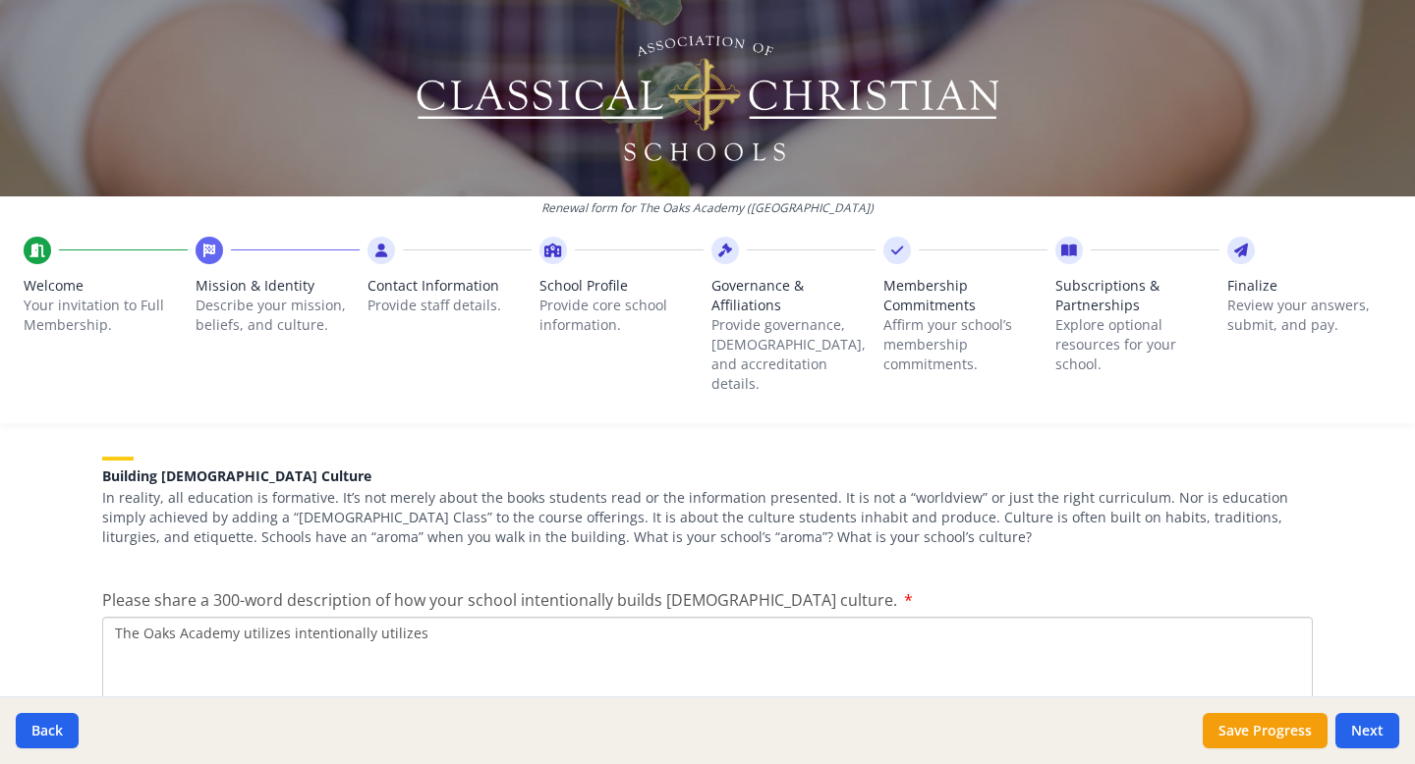
scroll to position [2438, 0]
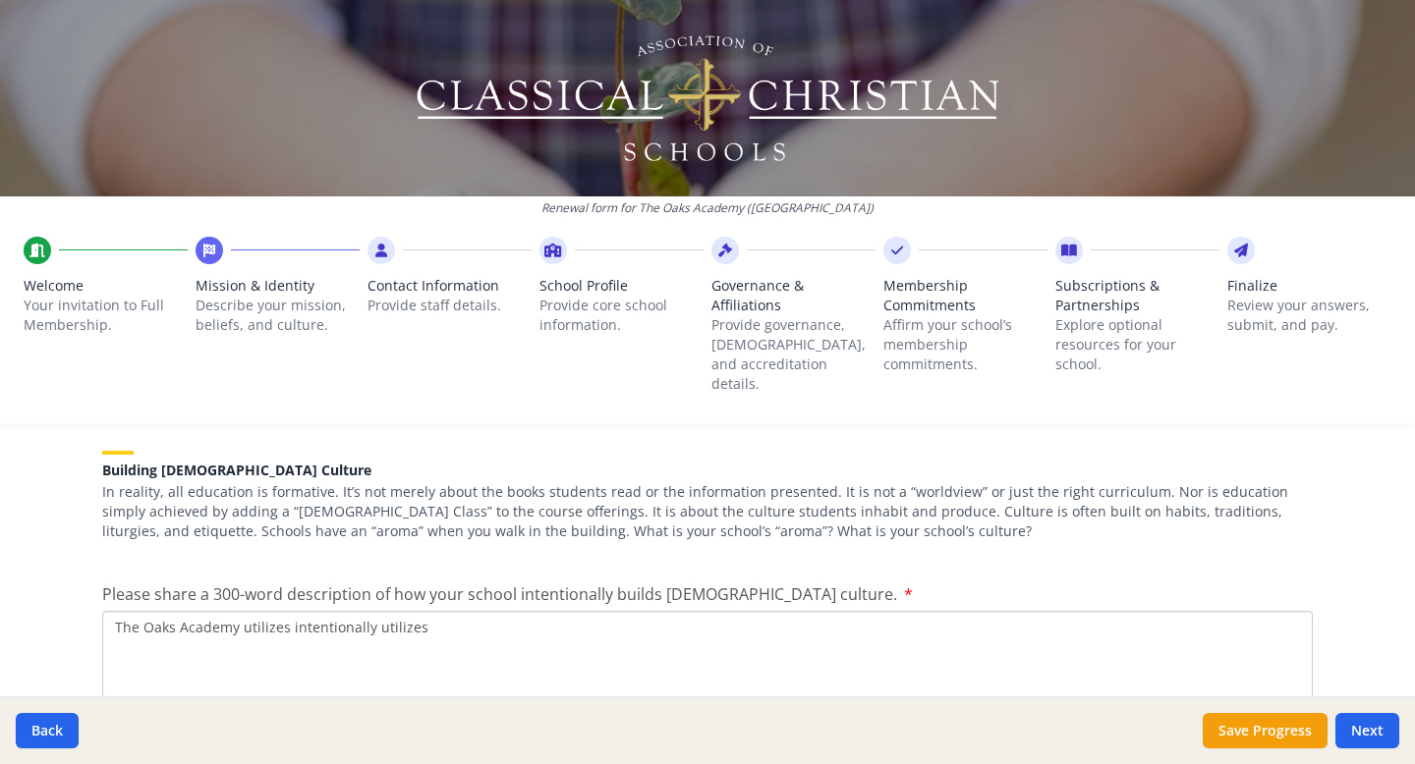
click at [267, 555] on textarea "The Oaks Academy utilizes intentionally utilizes" at bounding box center [707, 677] width 1210 height 132
click at [375, 555] on textarea "The Oaks Academy intentionally utilizes" at bounding box center [707, 677] width 1210 height 132
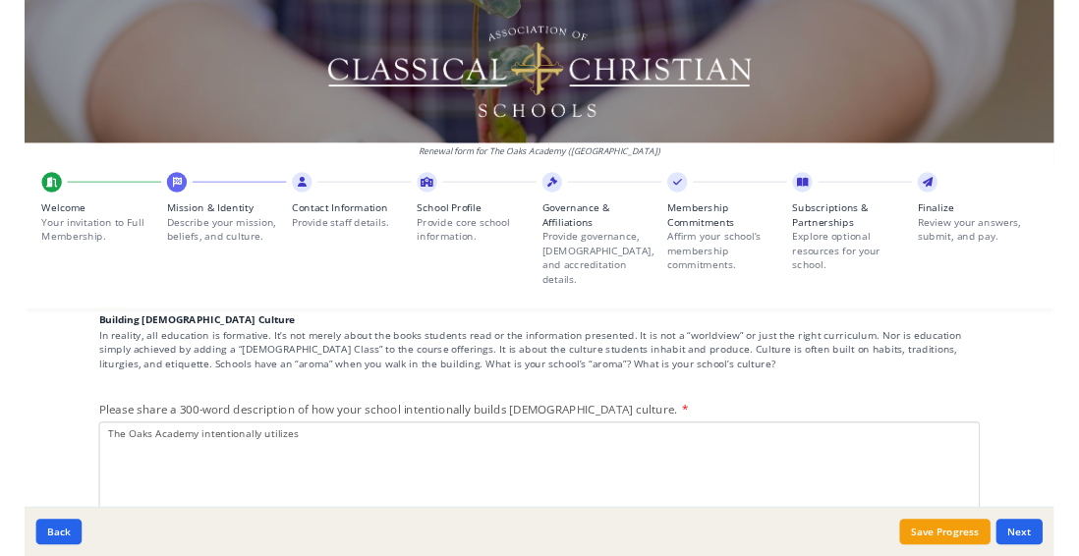
scroll to position [2472, 0]
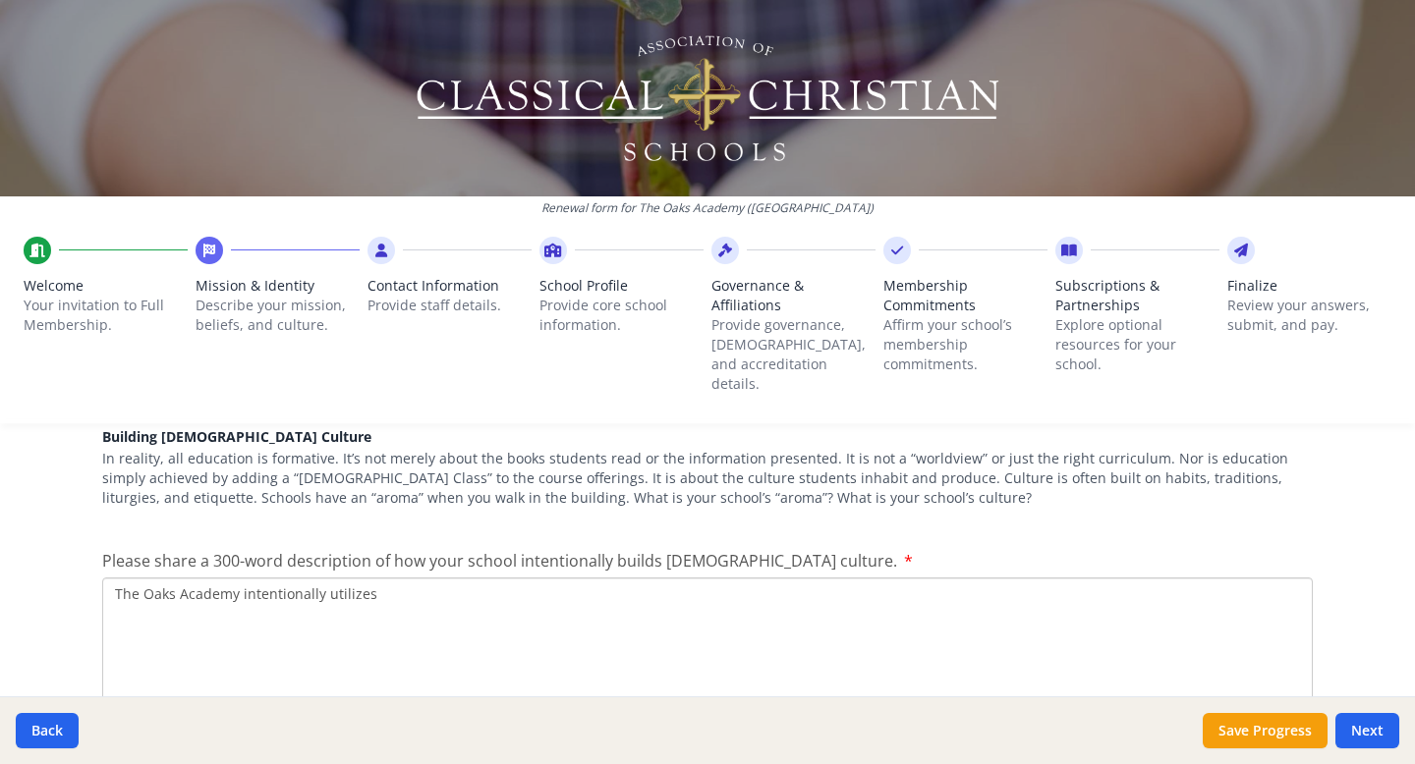
type textarea "The Oaks Academy intentionally utilizes"
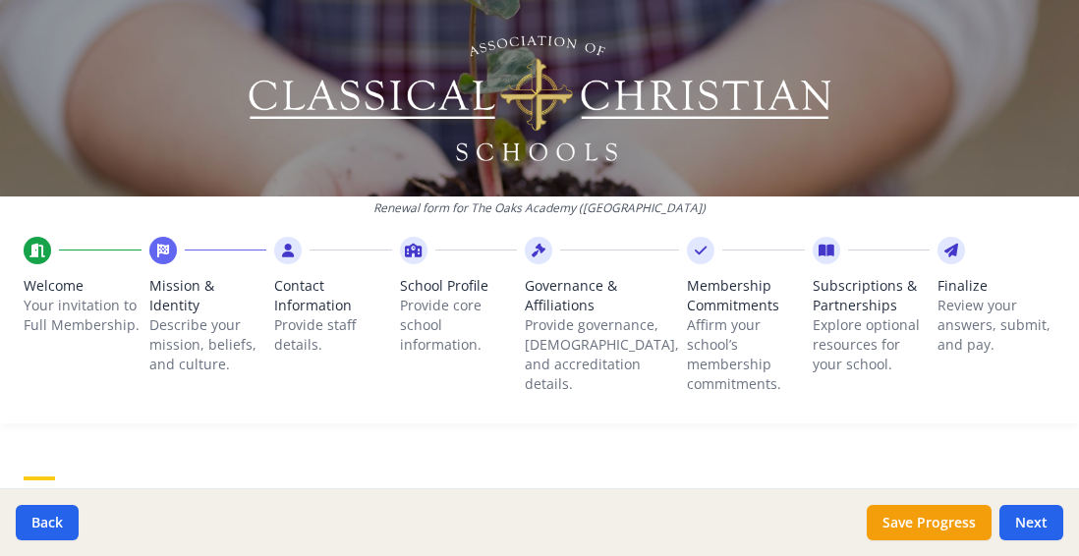
scroll to position [2550, 0]
